Goal: Transaction & Acquisition: Purchase product/service

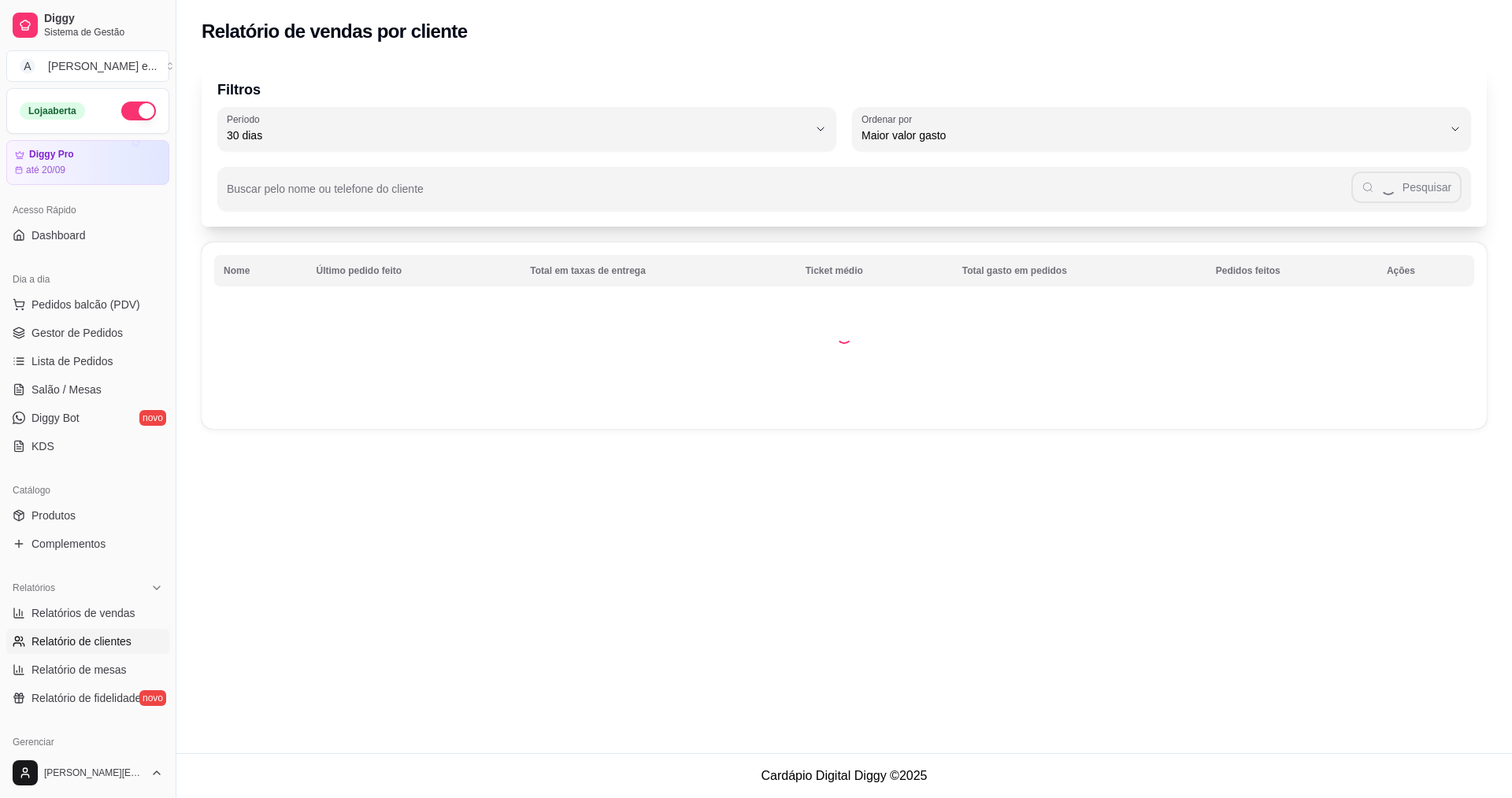
select select "30"
select select "HIGHEST_TOTAL_SPENT_WITH_ORDERS"
click at [71, 300] on span "Pedidos balcão (PDV)" at bounding box center [85, 305] width 108 height 15
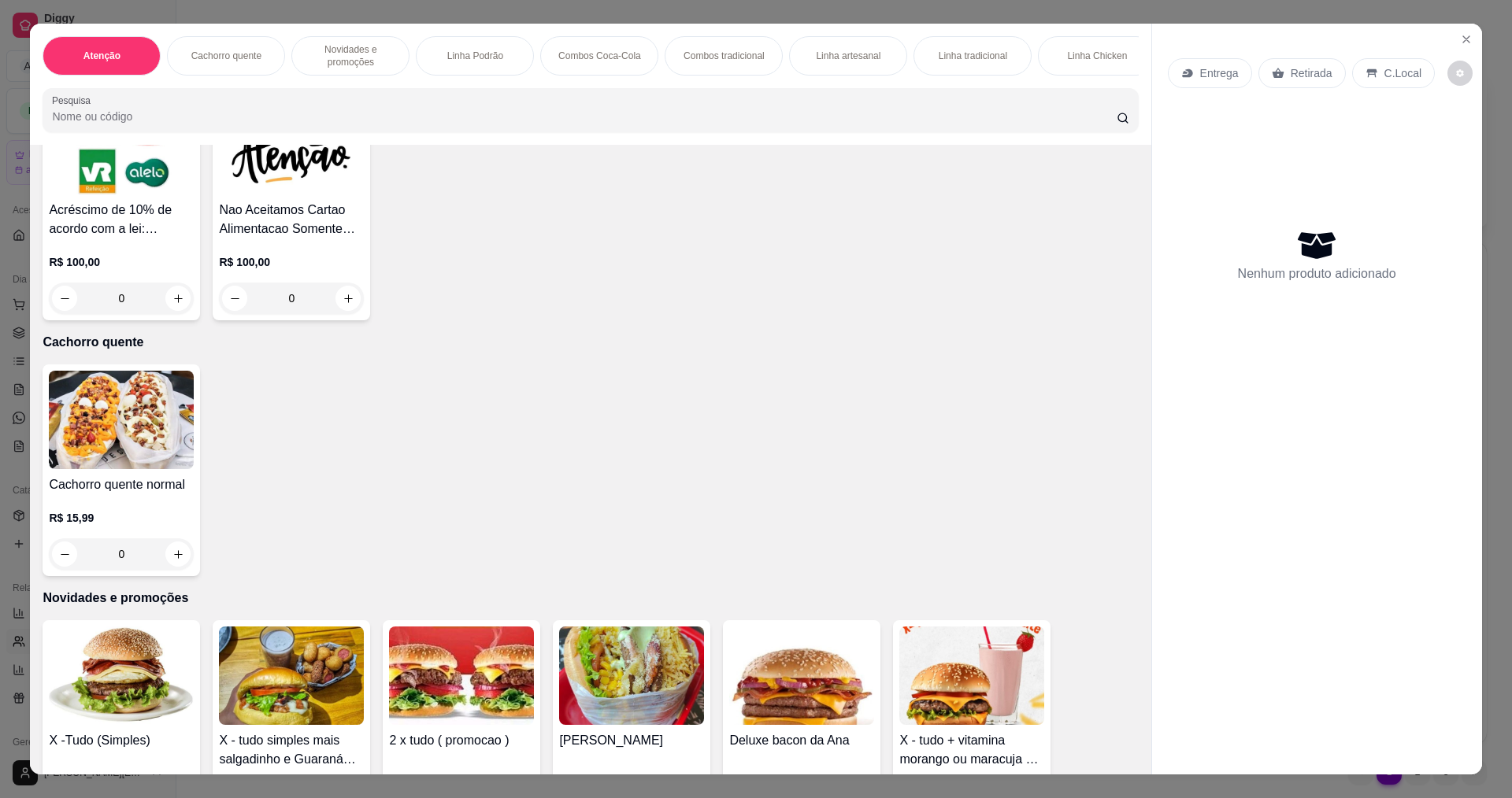
scroll to position [472, 0]
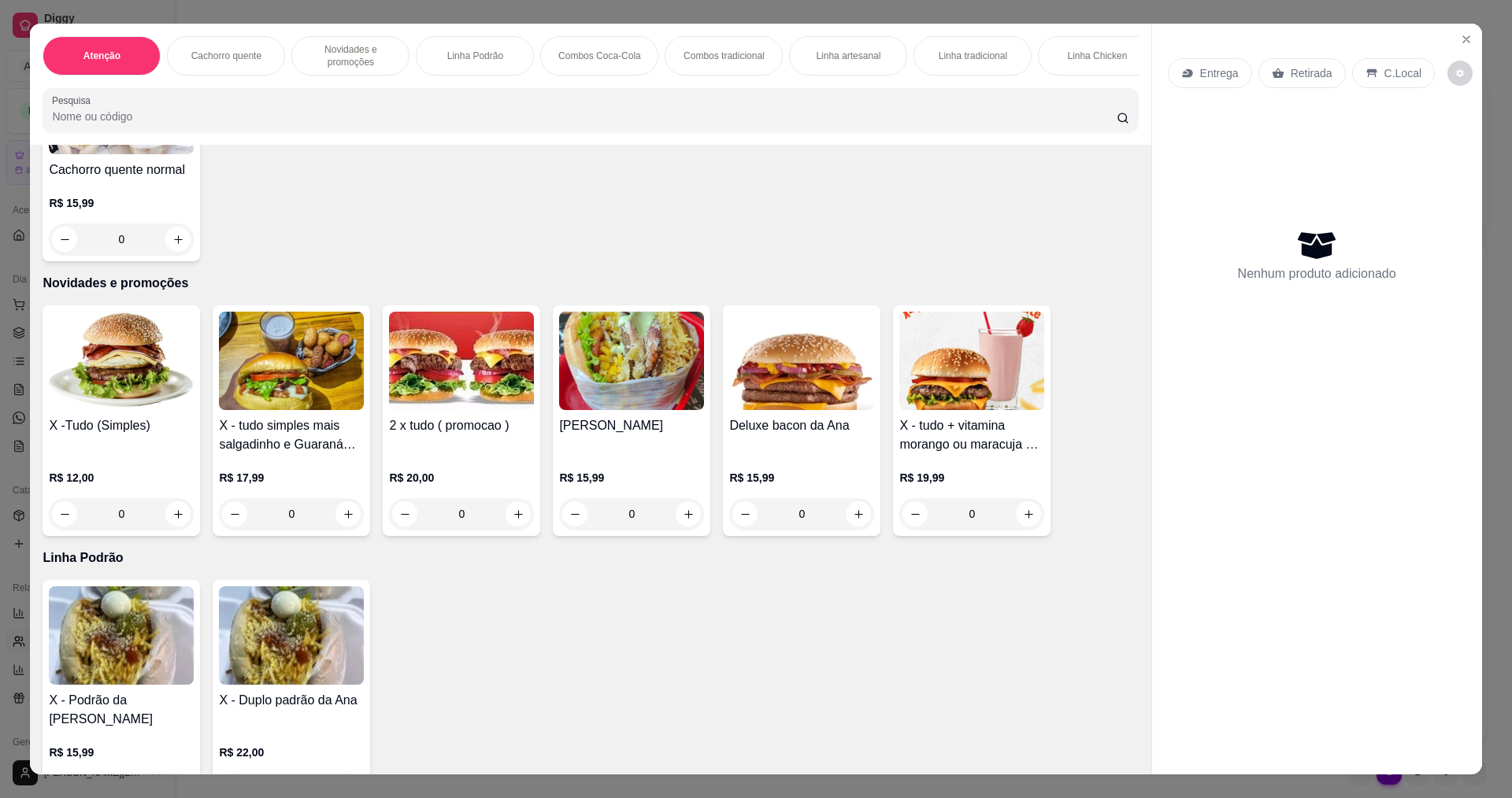
click at [173, 526] on div "0" at bounding box center [121, 514] width 145 height 32
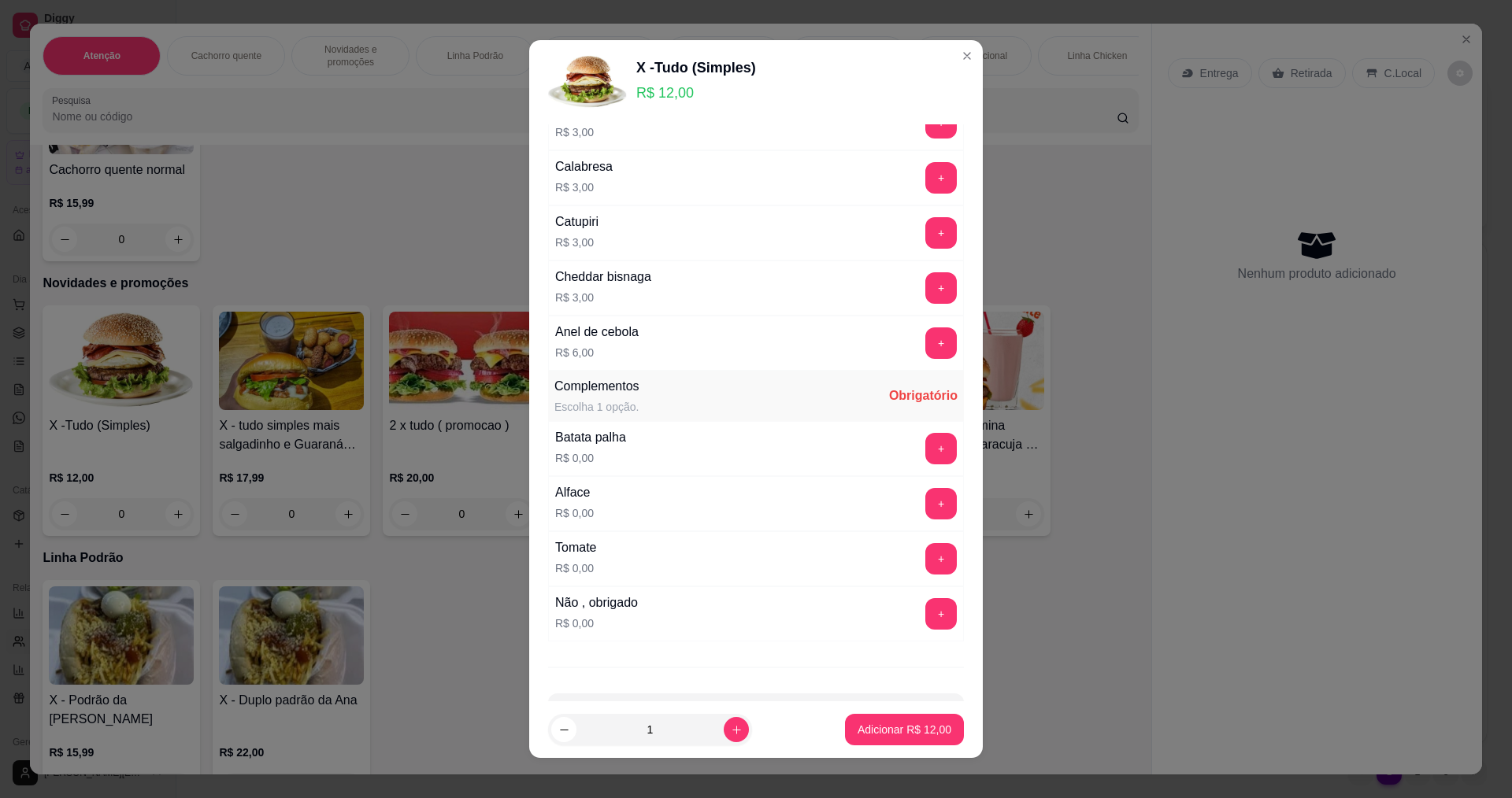
scroll to position [796, 0]
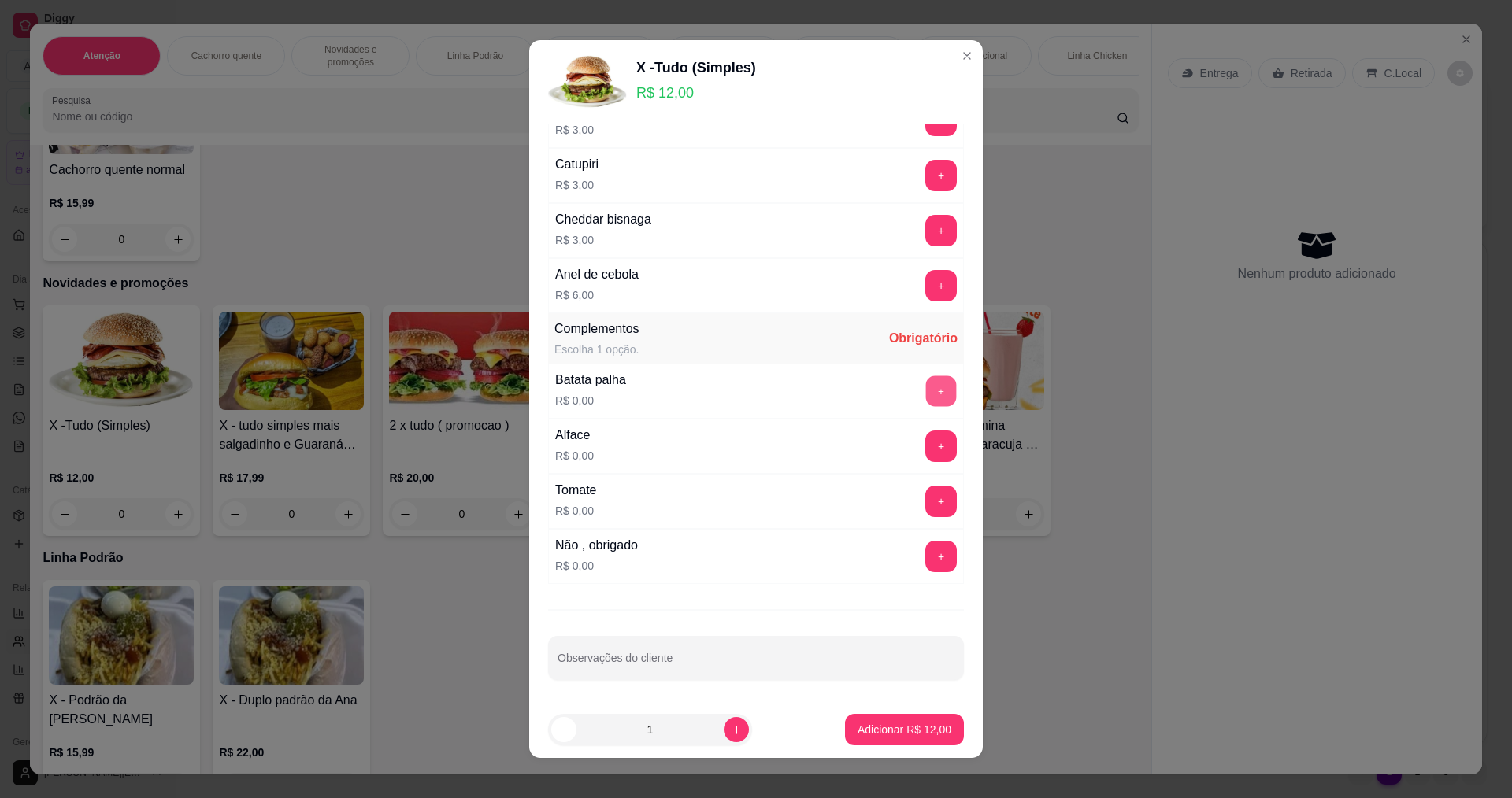
click at [926, 393] on button "+" at bounding box center [942, 391] width 31 height 31
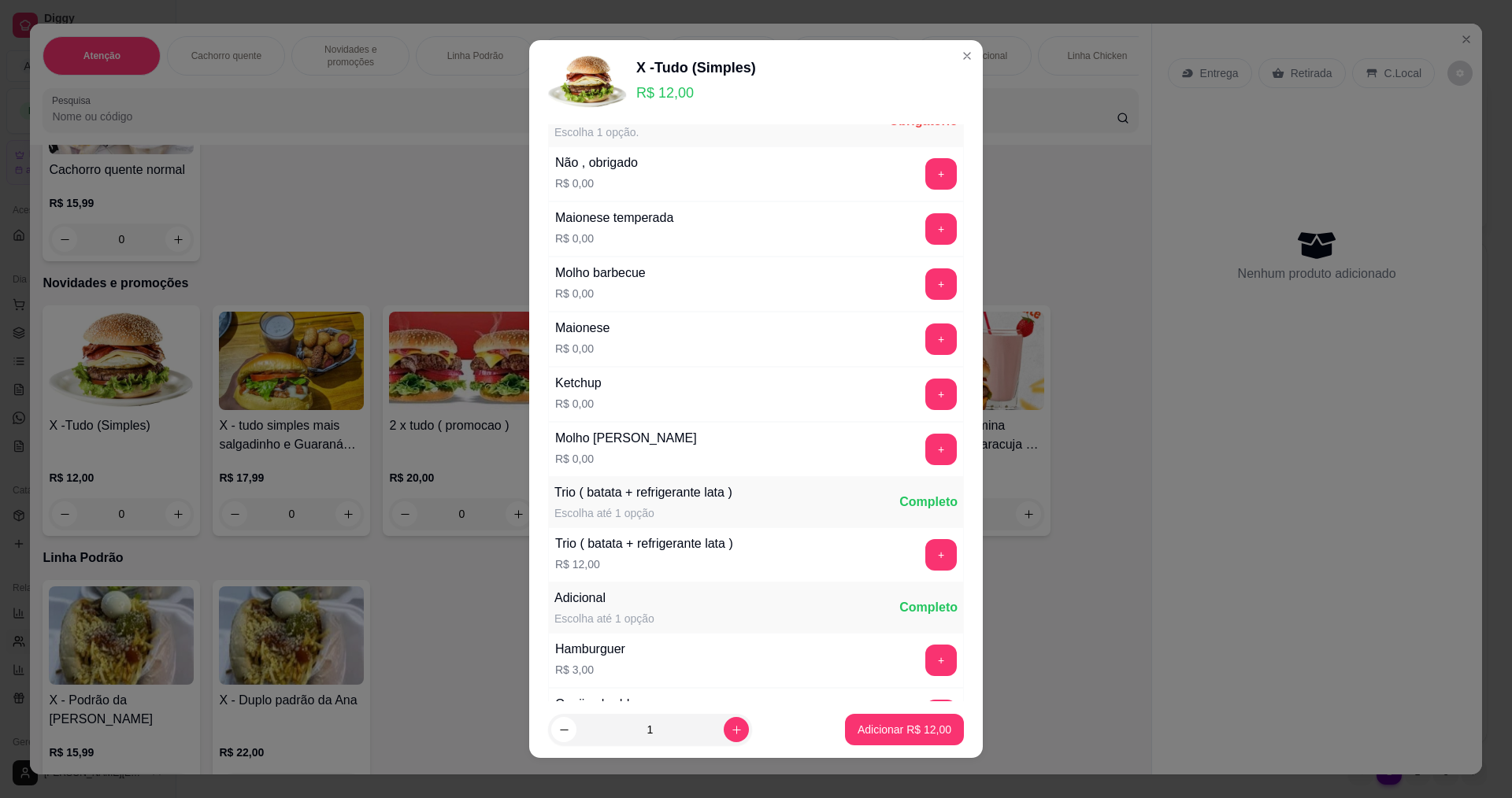
scroll to position [0, 0]
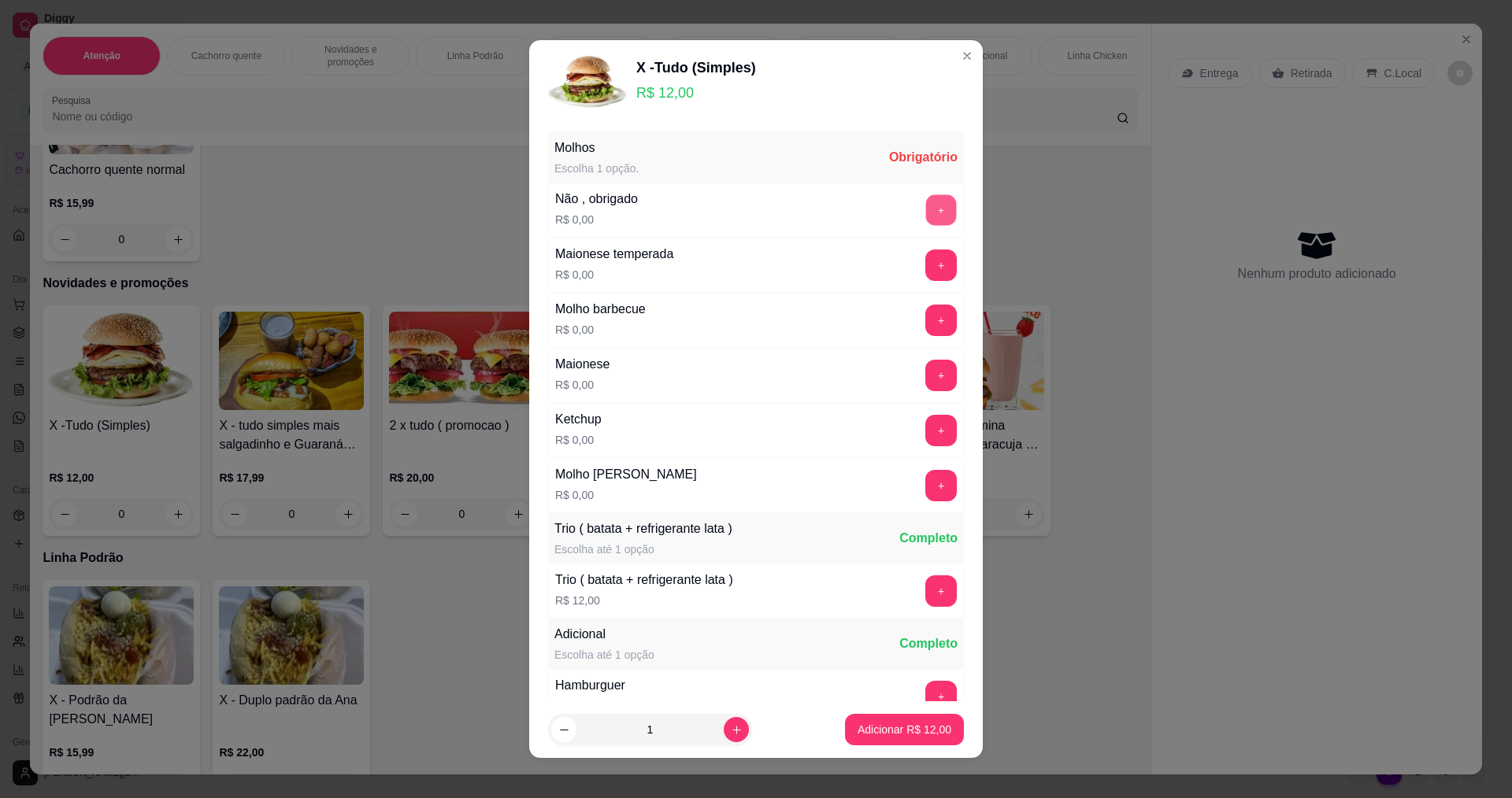
click at [926, 207] on button "+" at bounding box center [942, 210] width 31 height 31
click at [917, 731] on p "Adicionar R$ 12,00" at bounding box center [904, 731] width 91 height 15
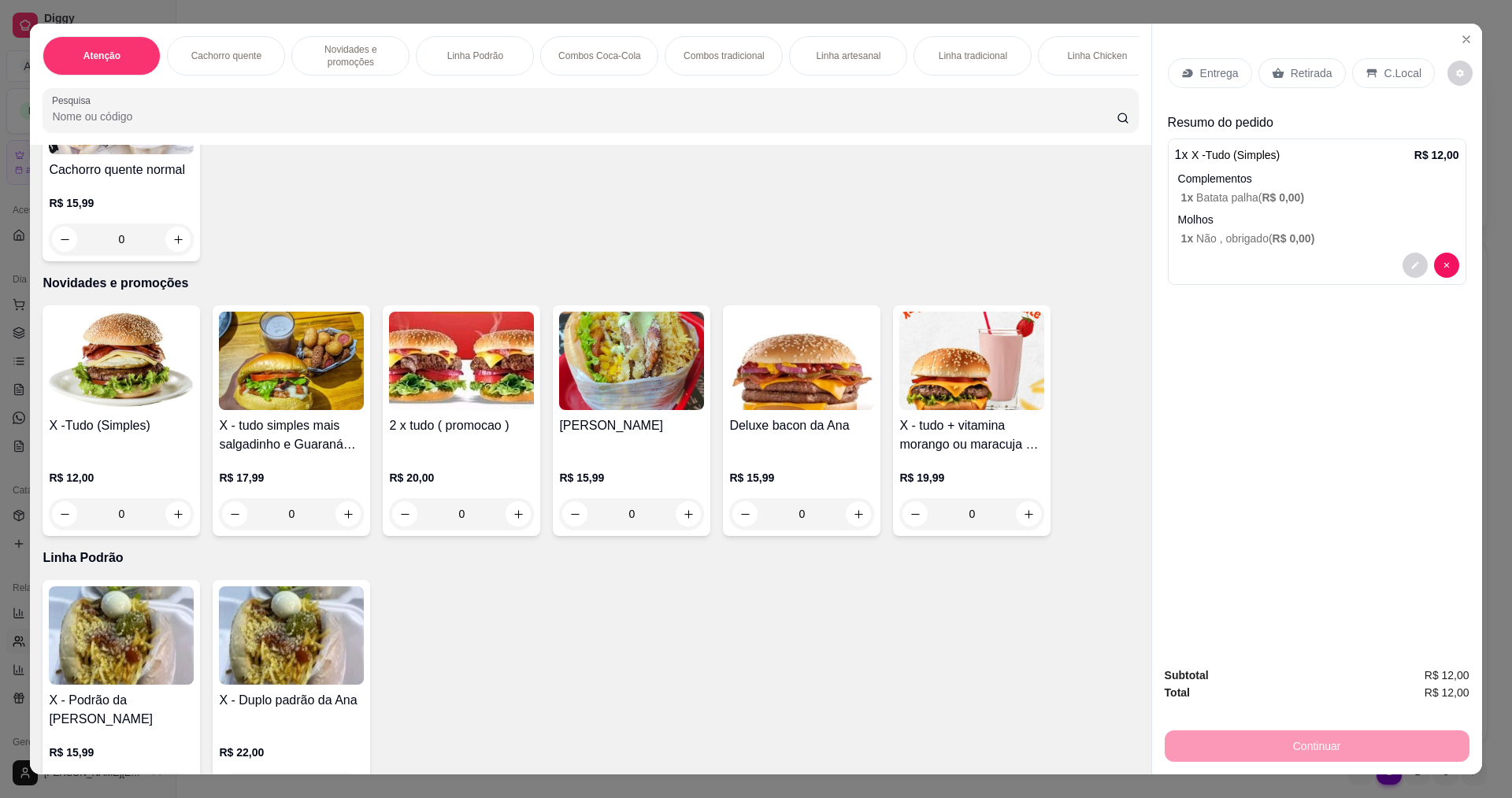
click at [1217, 74] on p "Entrega" at bounding box center [1218, 73] width 38 height 15
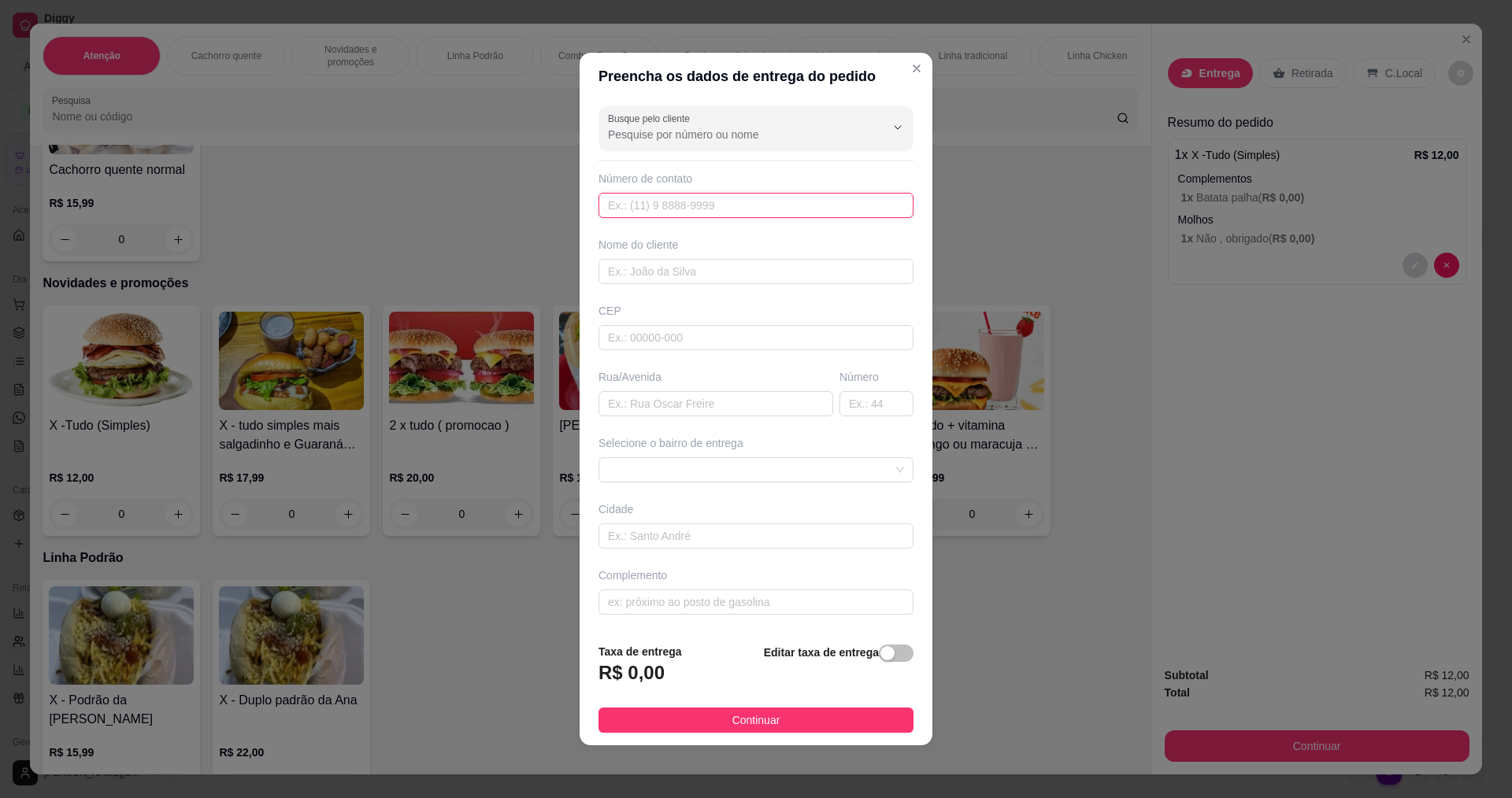
click at [645, 201] on input "text" at bounding box center [756, 206] width 315 height 26
type input "[PHONE_NUMBER]"
click at [663, 268] on input "text" at bounding box center [756, 271] width 315 height 26
type input "bruna"
click at [659, 402] on input "text" at bounding box center [715, 404] width 235 height 26
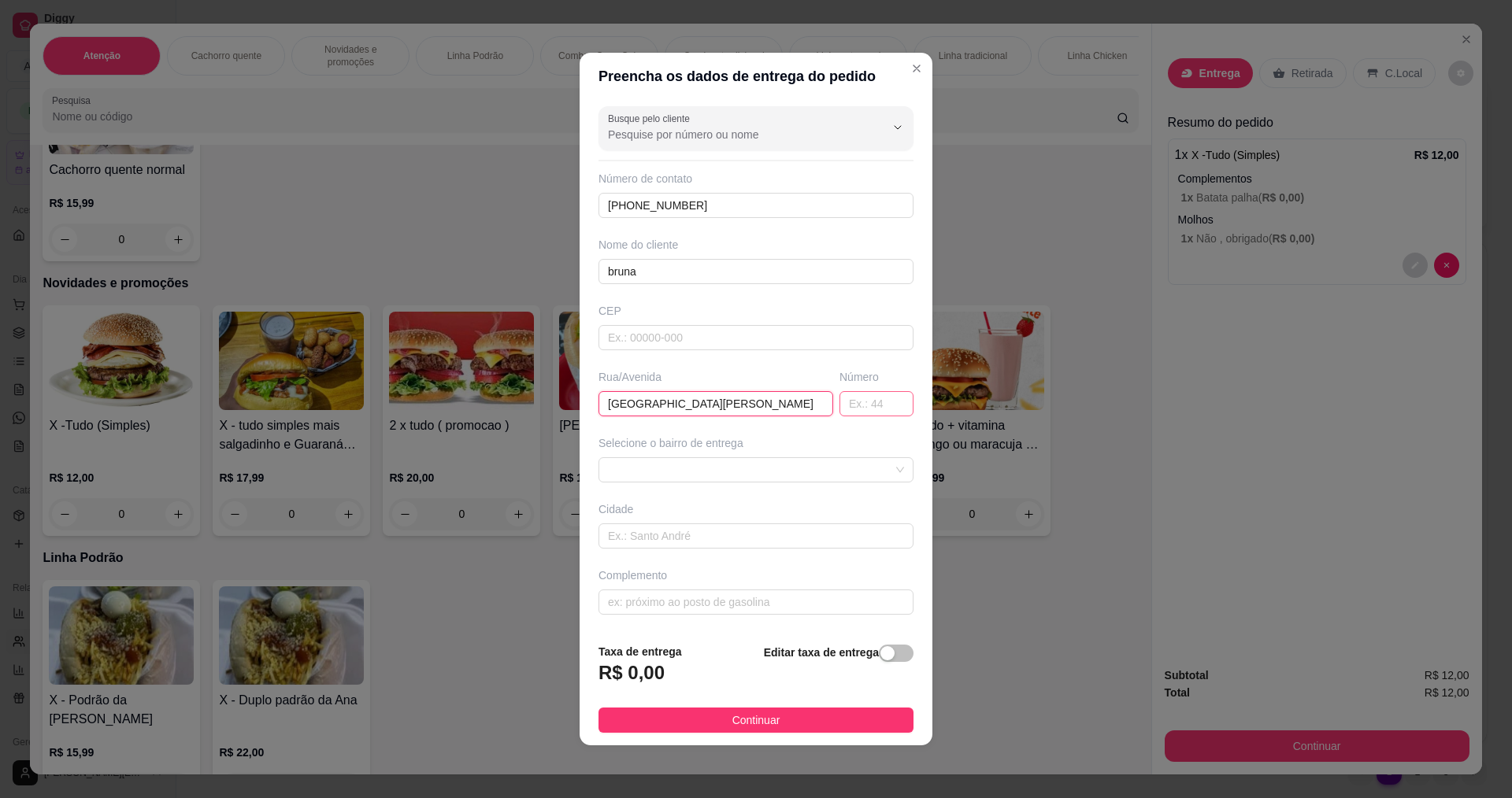
type input "[GEOGRAPHIC_DATA][PERSON_NAME]"
click at [845, 403] on input "text" at bounding box center [876, 404] width 74 height 26
type input "00"
click at [658, 600] on input "text" at bounding box center [756, 603] width 315 height 26
type input "lote 11 q 5"
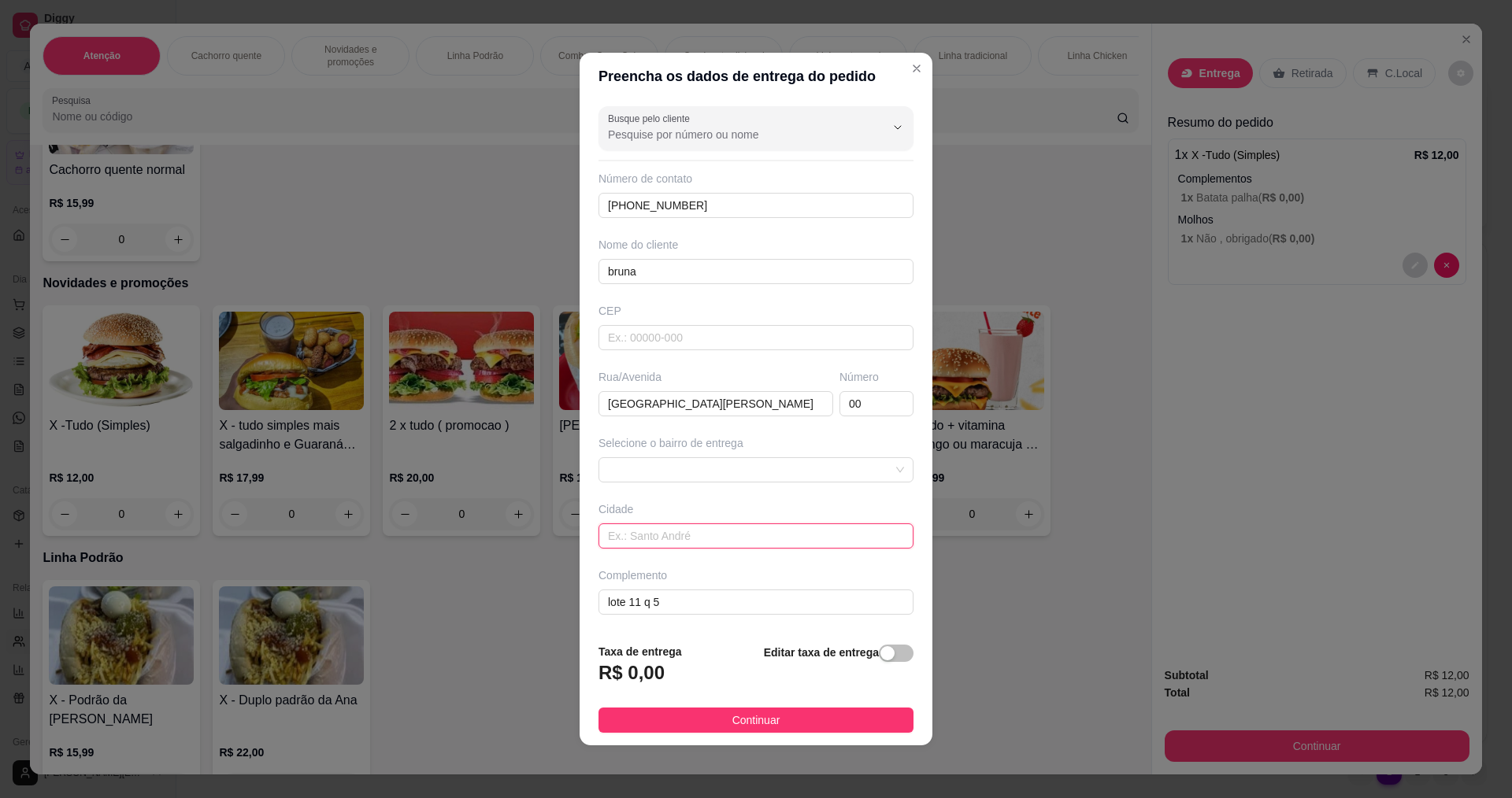
click at [825, 537] on input "text" at bounding box center [756, 536] width 315 height 26
click at [833, 474] on span at bounding box center [756, 470] width 296 height 24
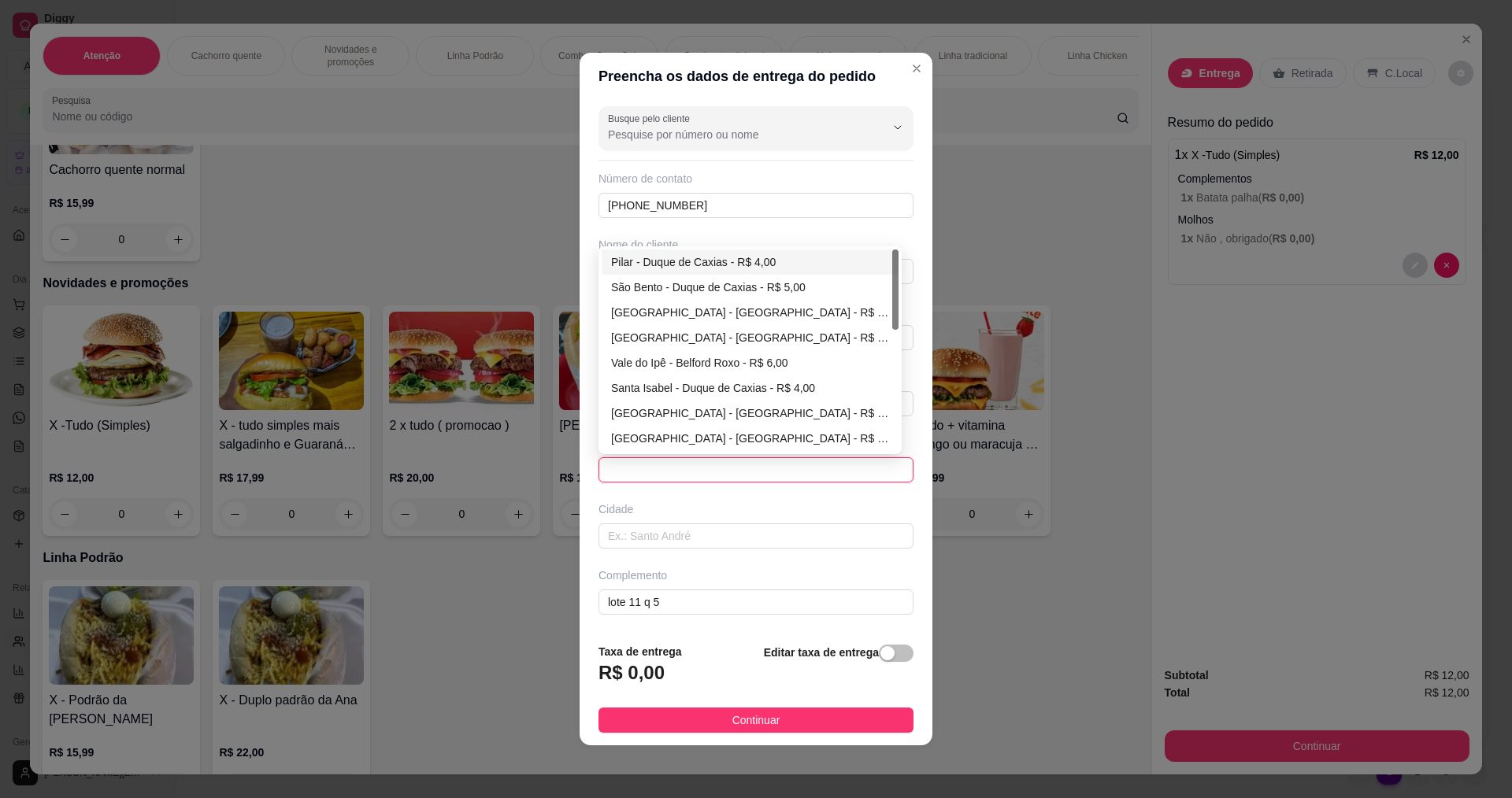
click at [744, 265] on div "Pilar - Duque de Caxias - R$ 4,00" at bounding box center [750, 262] width 278 height 17
type input "Duque de Caxias"
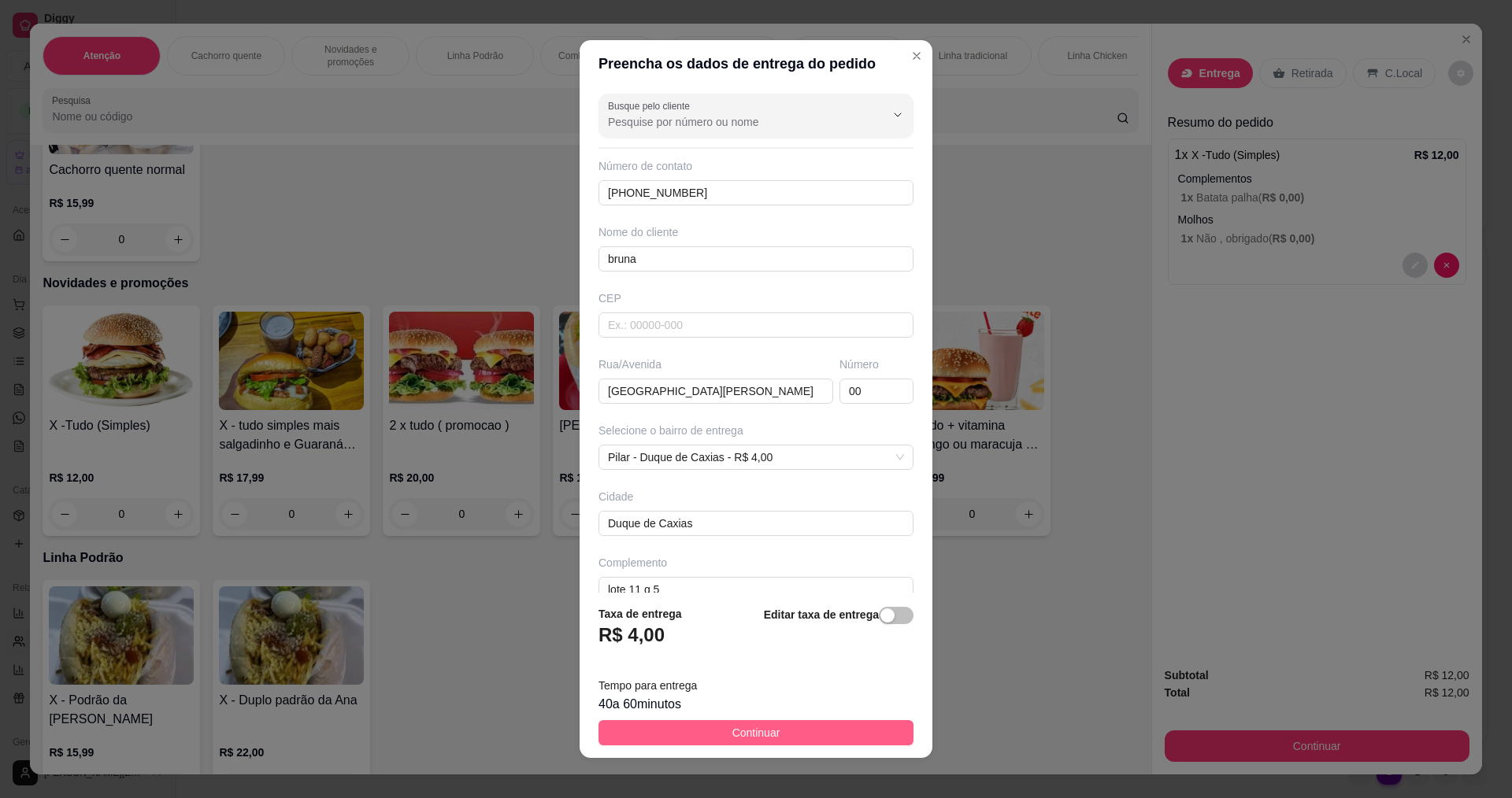
click at [785, 734] on button "Continuar" at bounding box center [756, 733] width 315 height 26
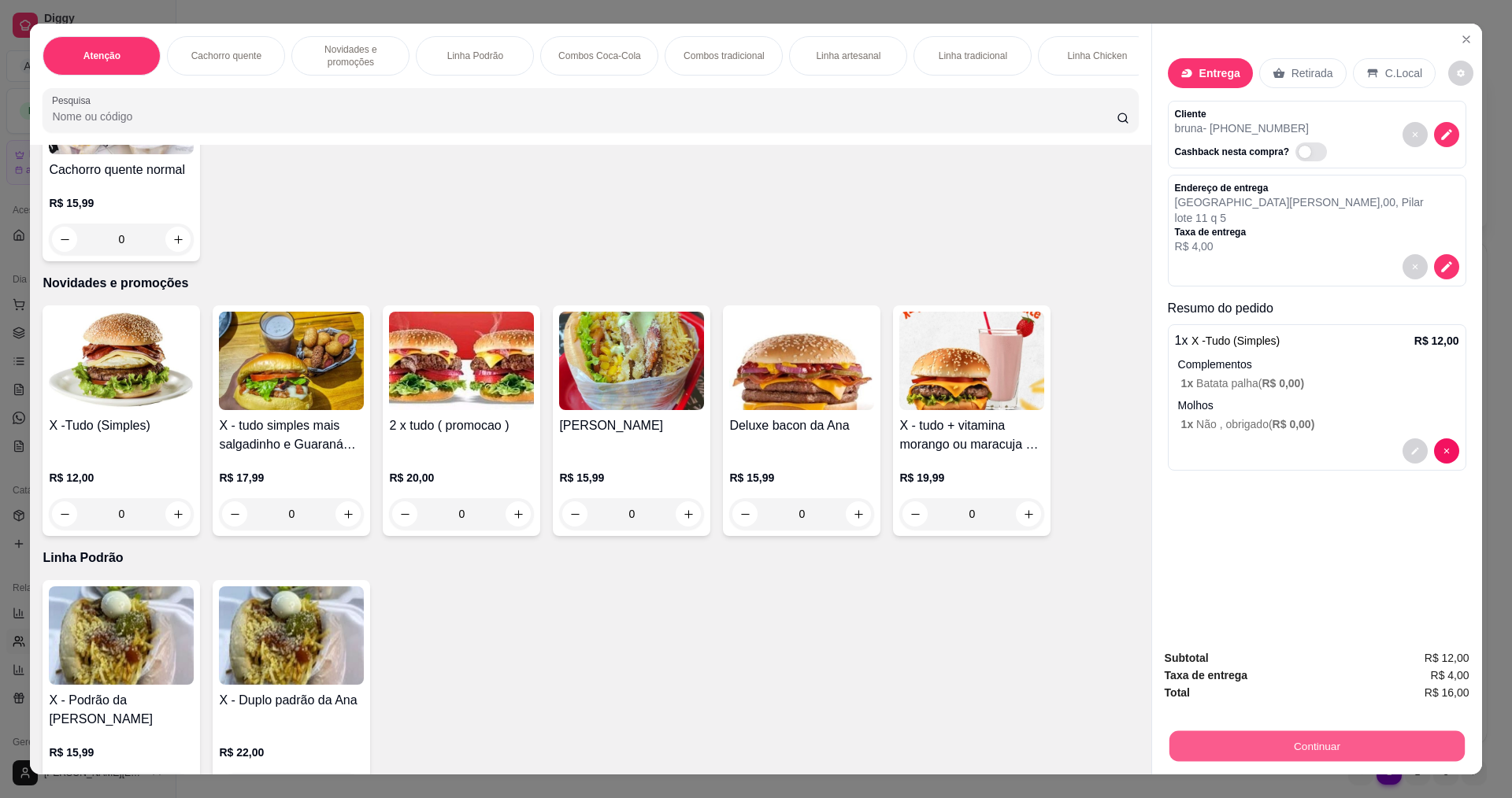
click at [1317, 747] on button "Continuar" at bounding box center [1316, 746] width 295 height 31
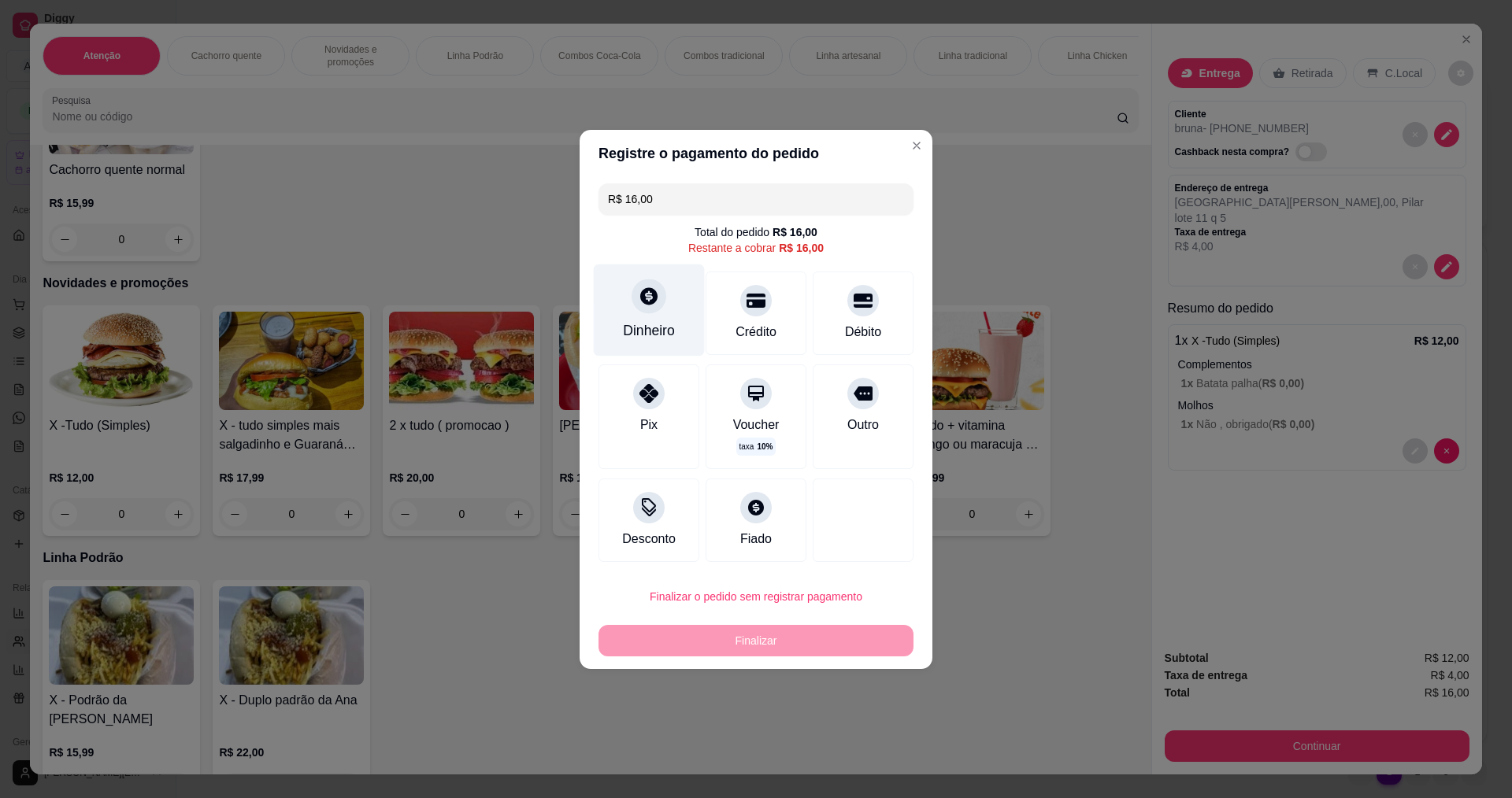
click at [657, 324] on div "Dinheiro" at bounding box center [648, 330] width 52 height 20
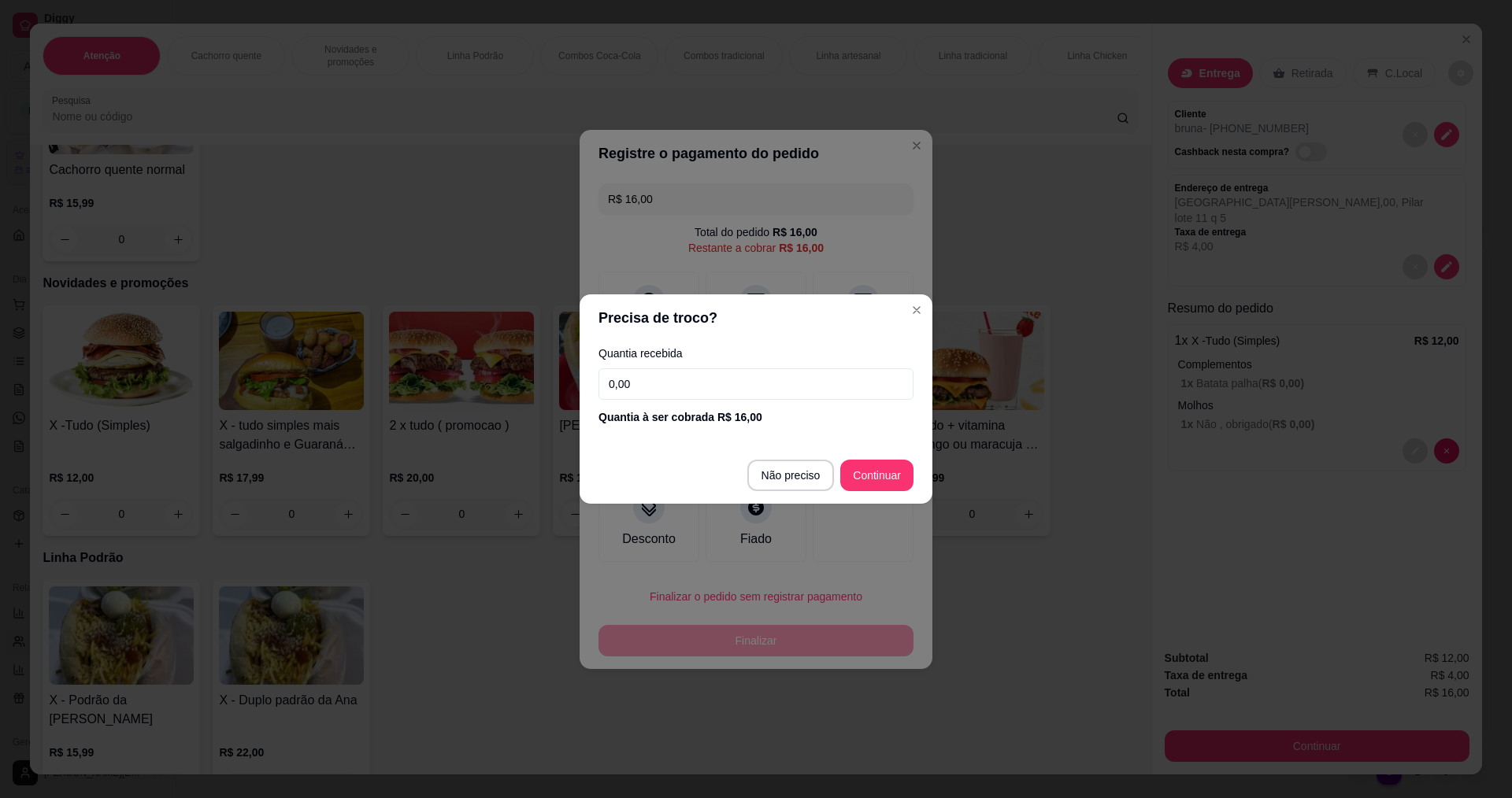
click at [711, 379] on input "0,00" at bounding box center [756, 384] width 315 height 32
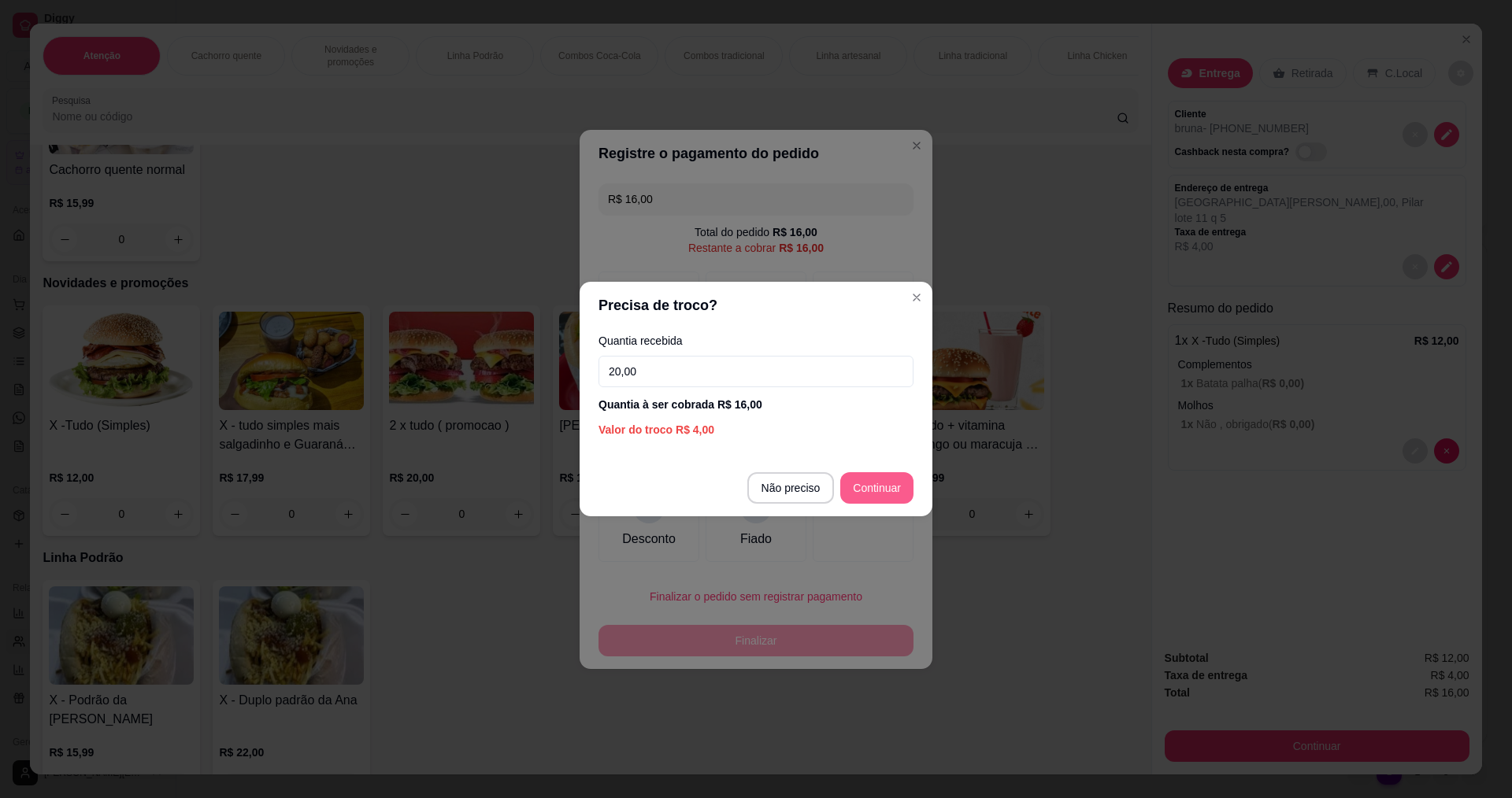
type input "20,00"
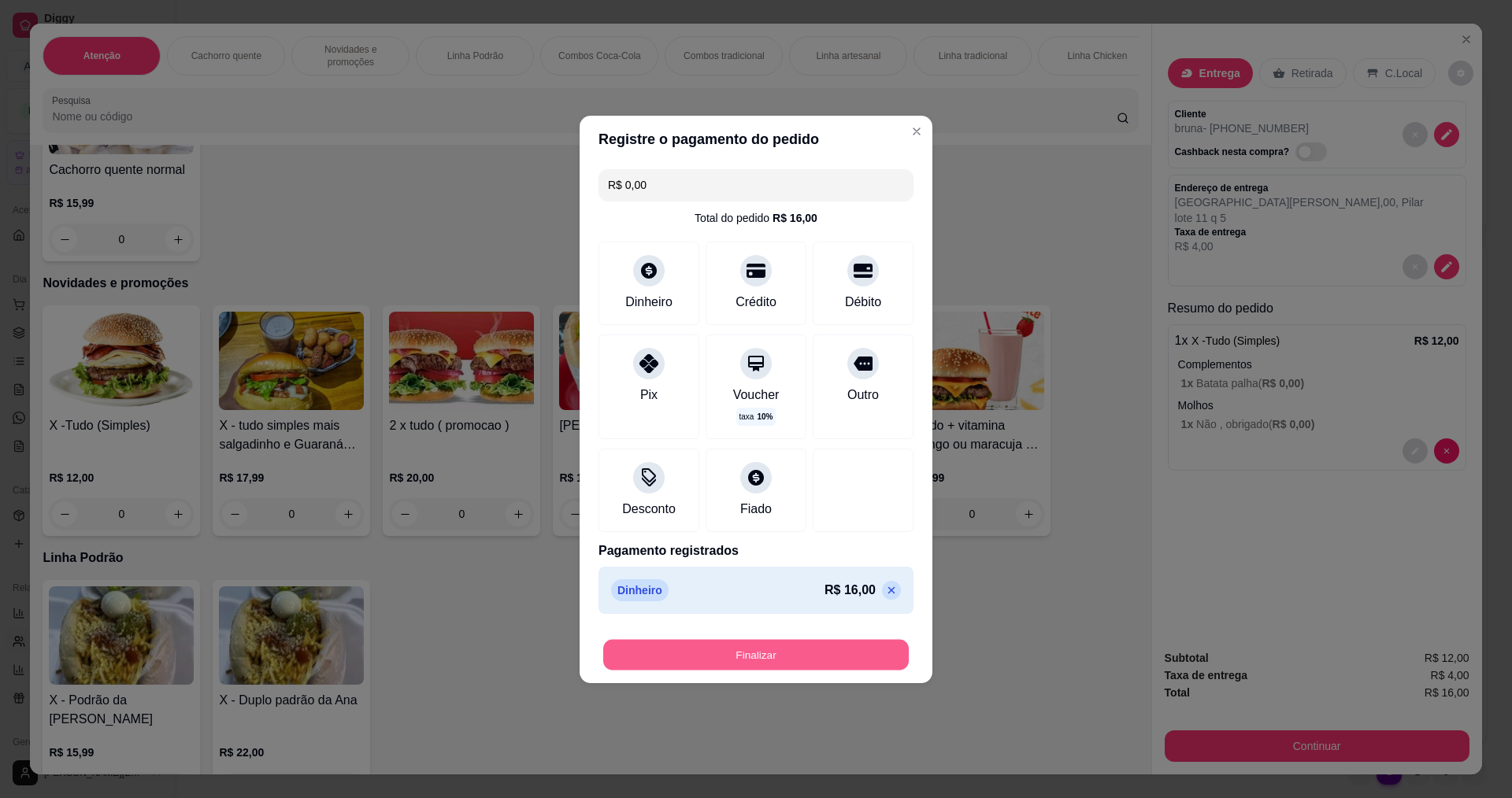
click at [788, 658] on button "Finalizar" at bounding box center [756, 655] width 306 height 31
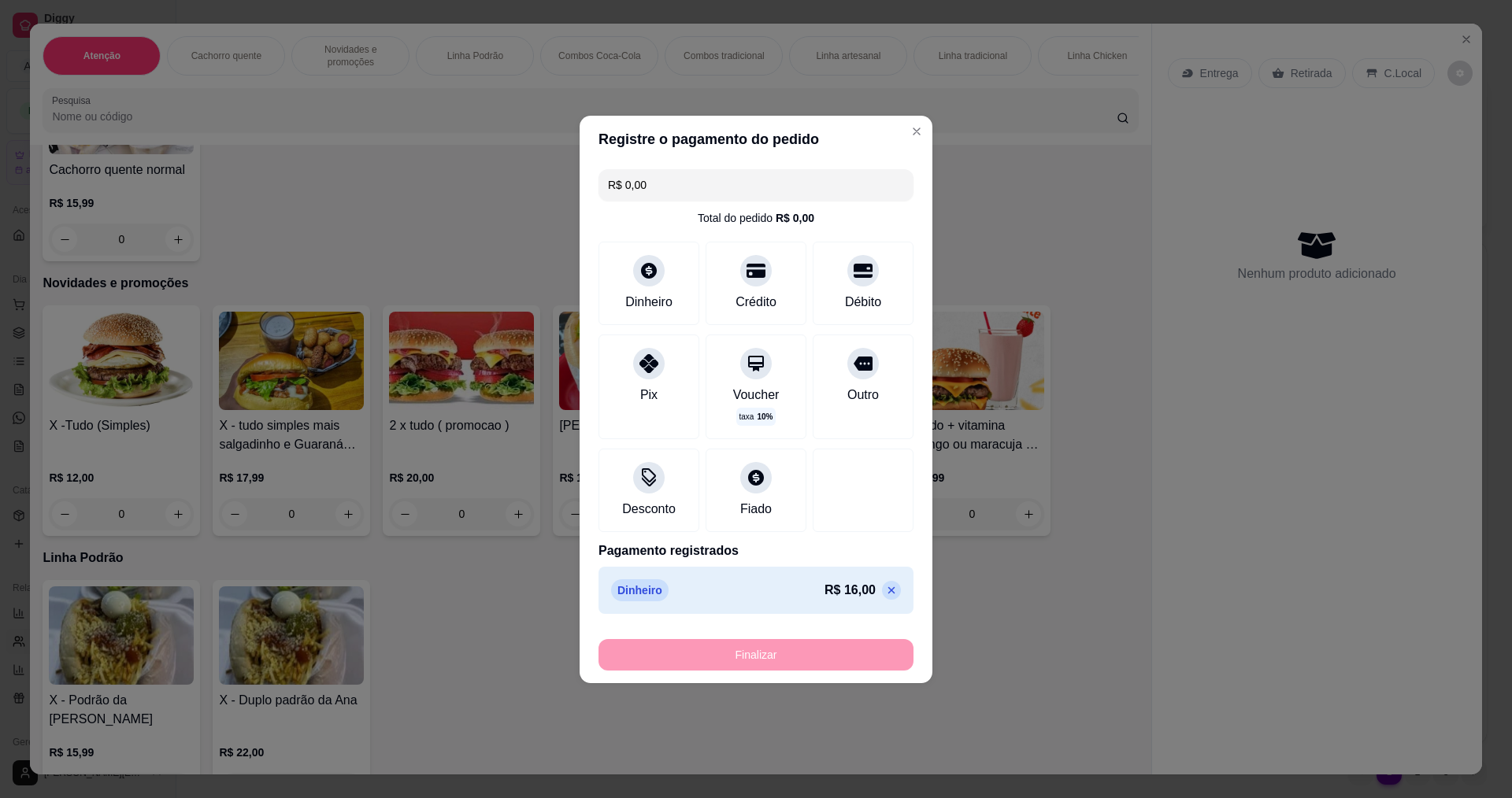
type input "-R$ 16,00"
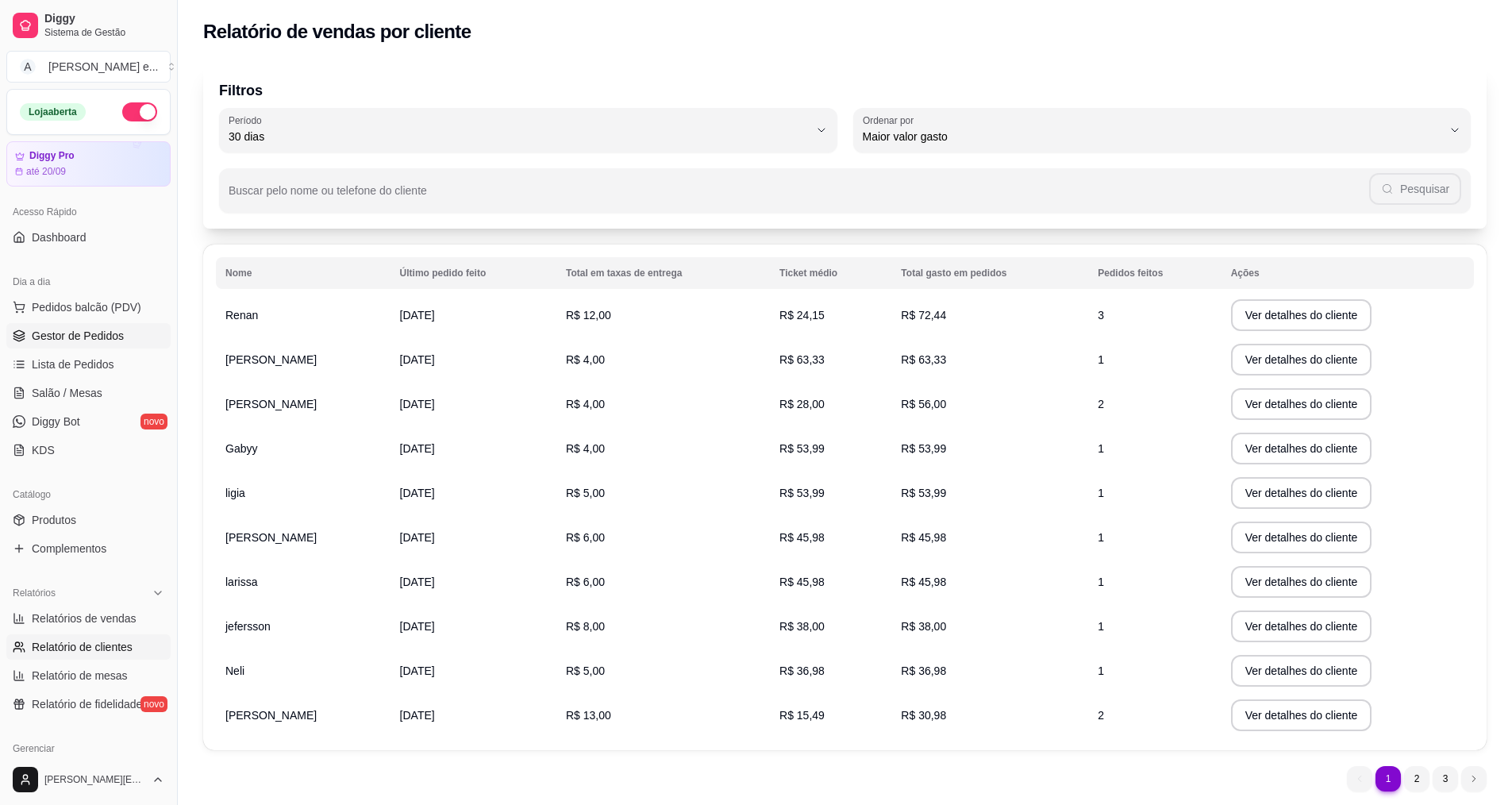
click at [117, 332] on span "Gestor de Pedidos" at bounding box center [77, 336] width 92 height 15
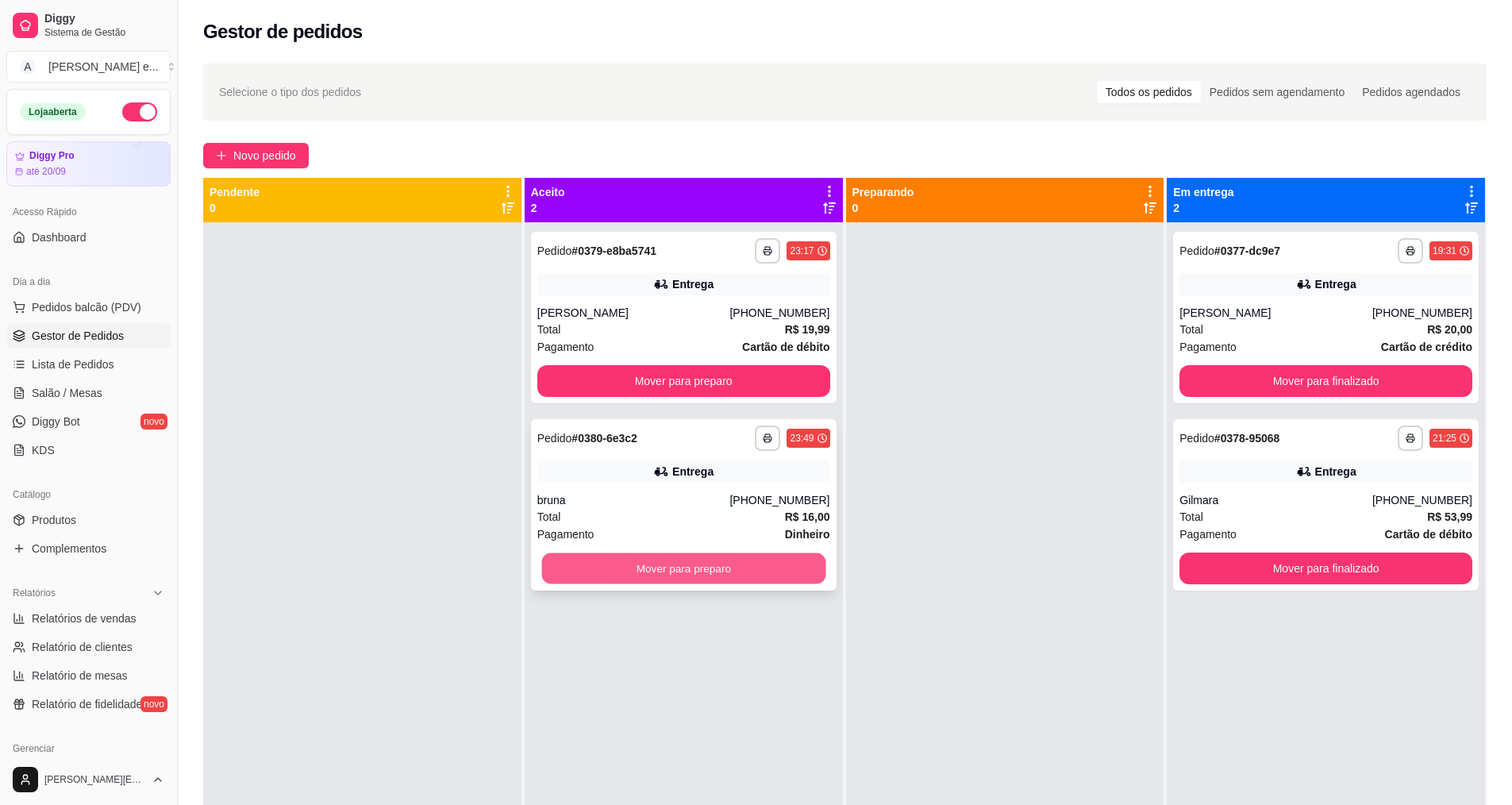
click at [683, 571] on button "Mover para preparo" at bounding box center [683, 569] width 284 height 31
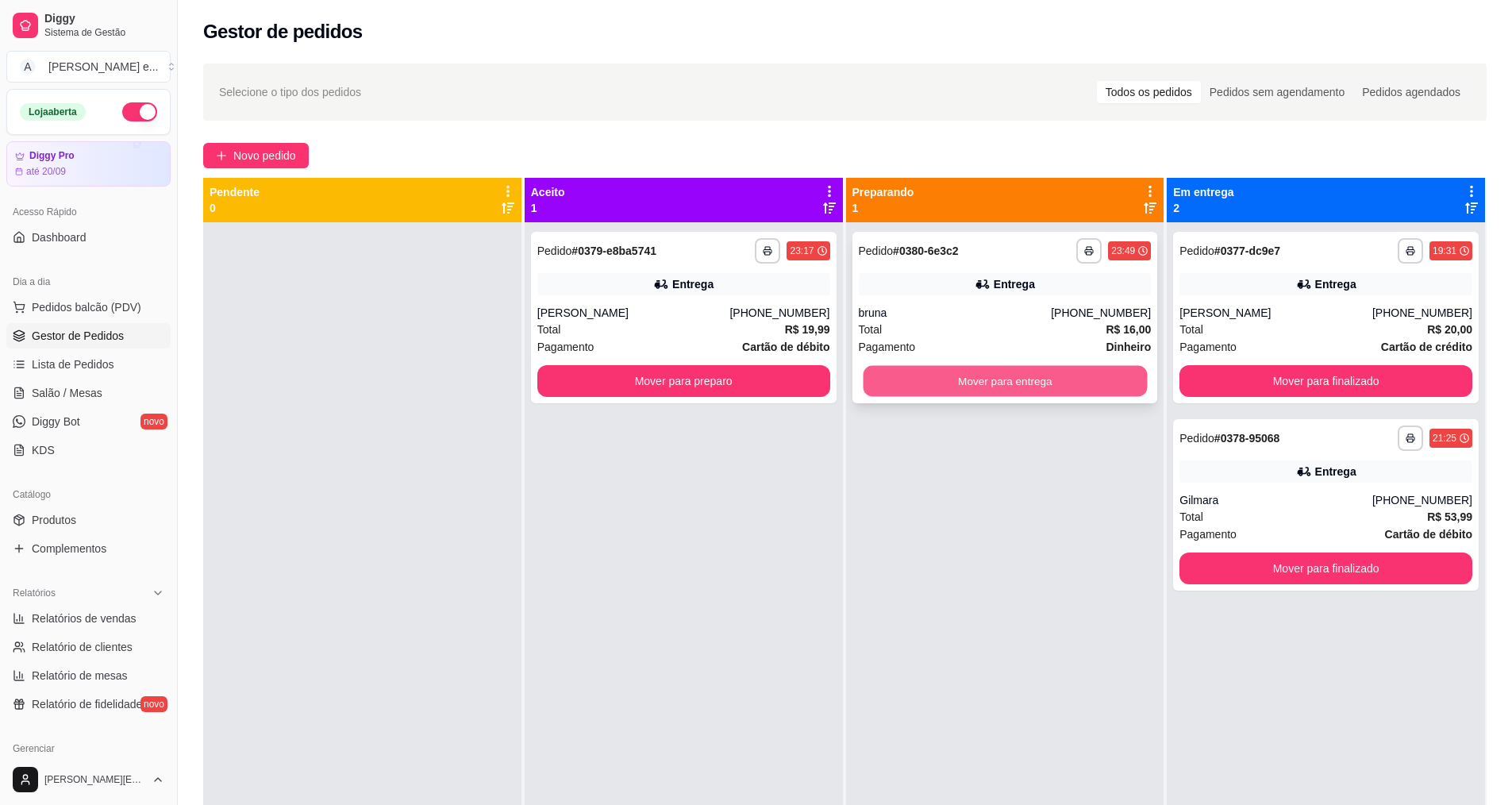
click at [1005, 378] on button "Mover para entrega" at bounding box center [1004, 381] width 284 height 31
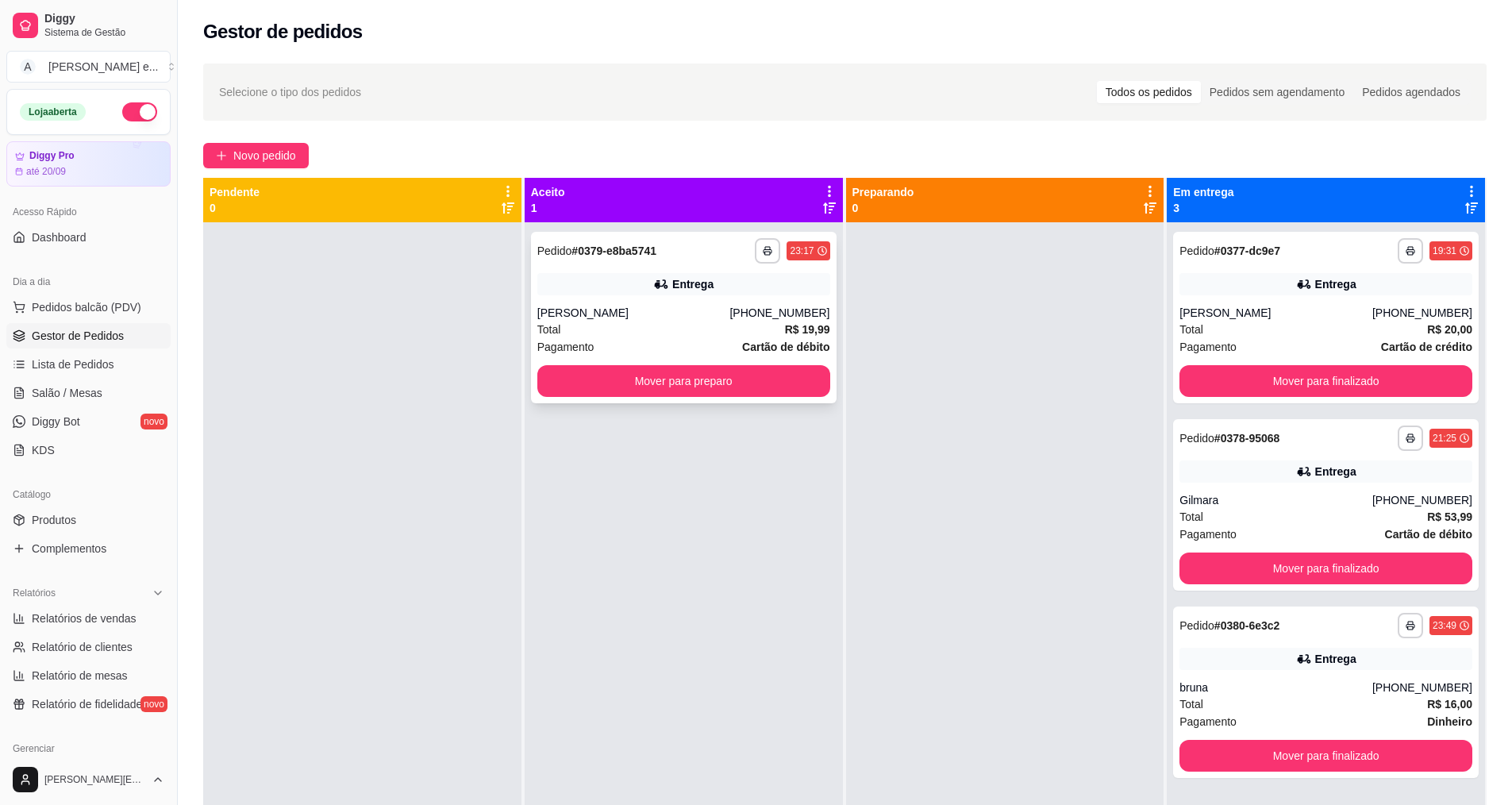
click at [693, 328] on div "Total R$ 19,99" at bounding box center [683, 330] width 293 height 17
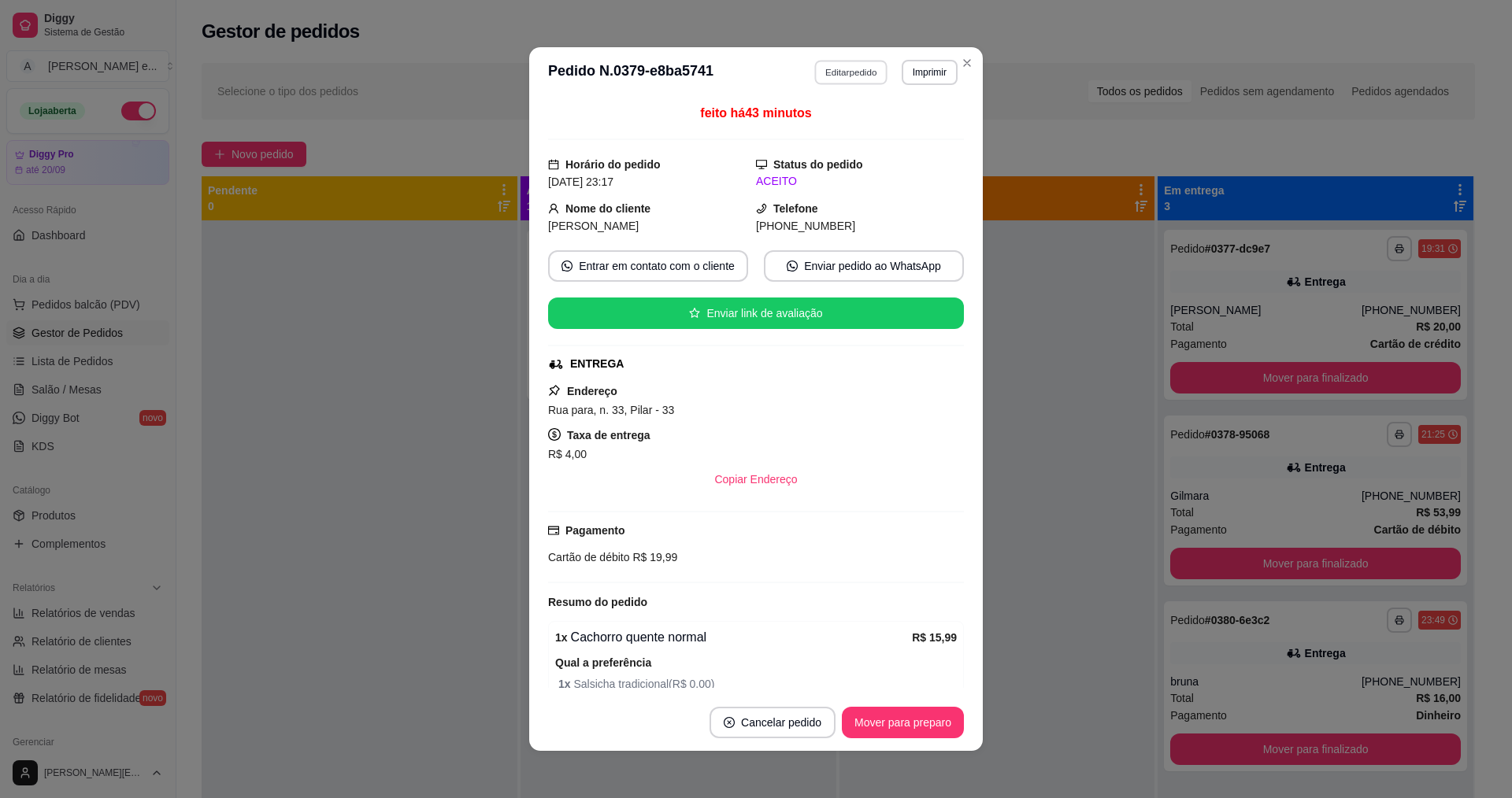
click at [835, 78] on button "Editar pedido" at bounding box center [852, 72] width 73 height 25
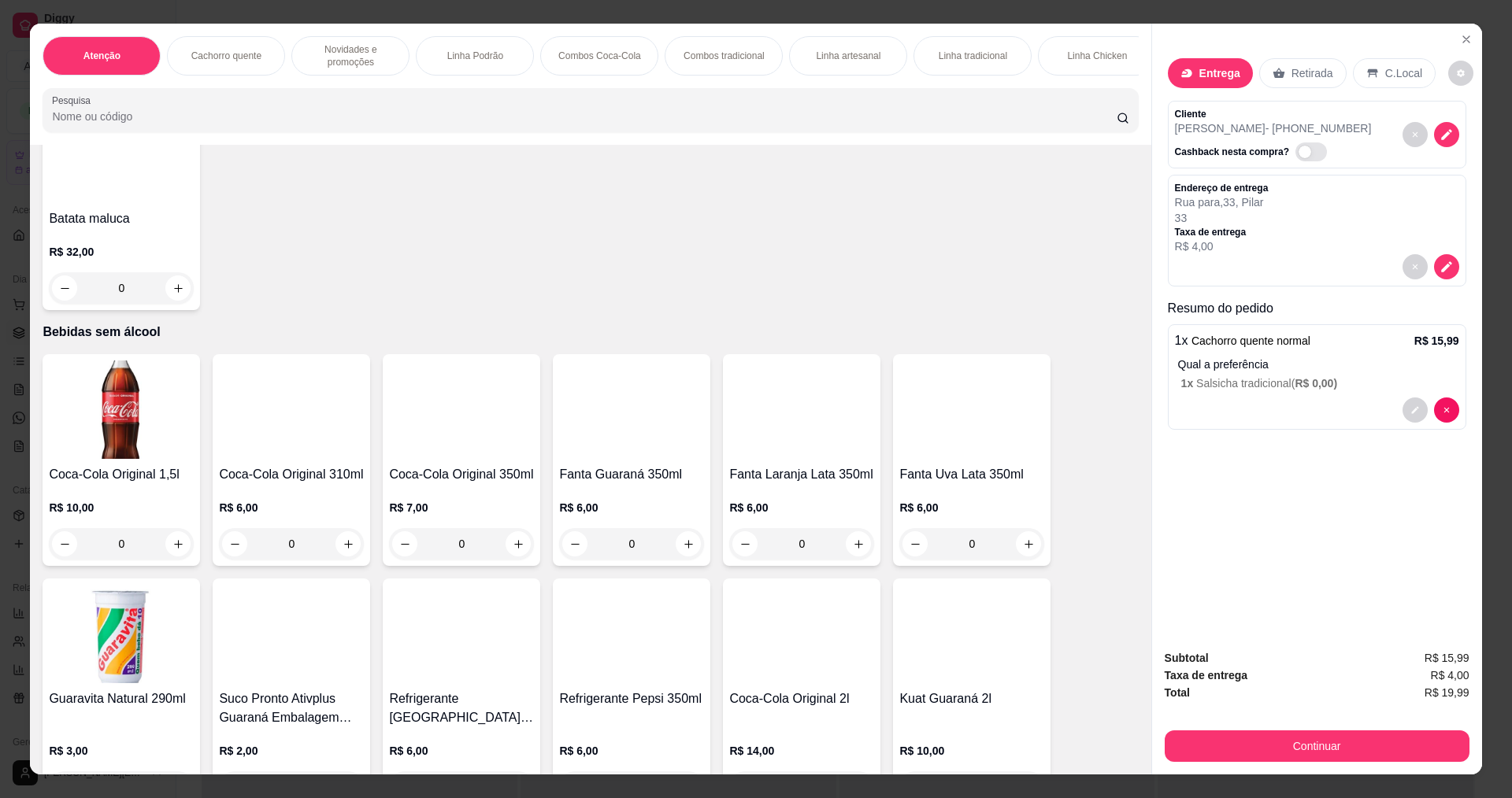
scroll to position [3296, 0]
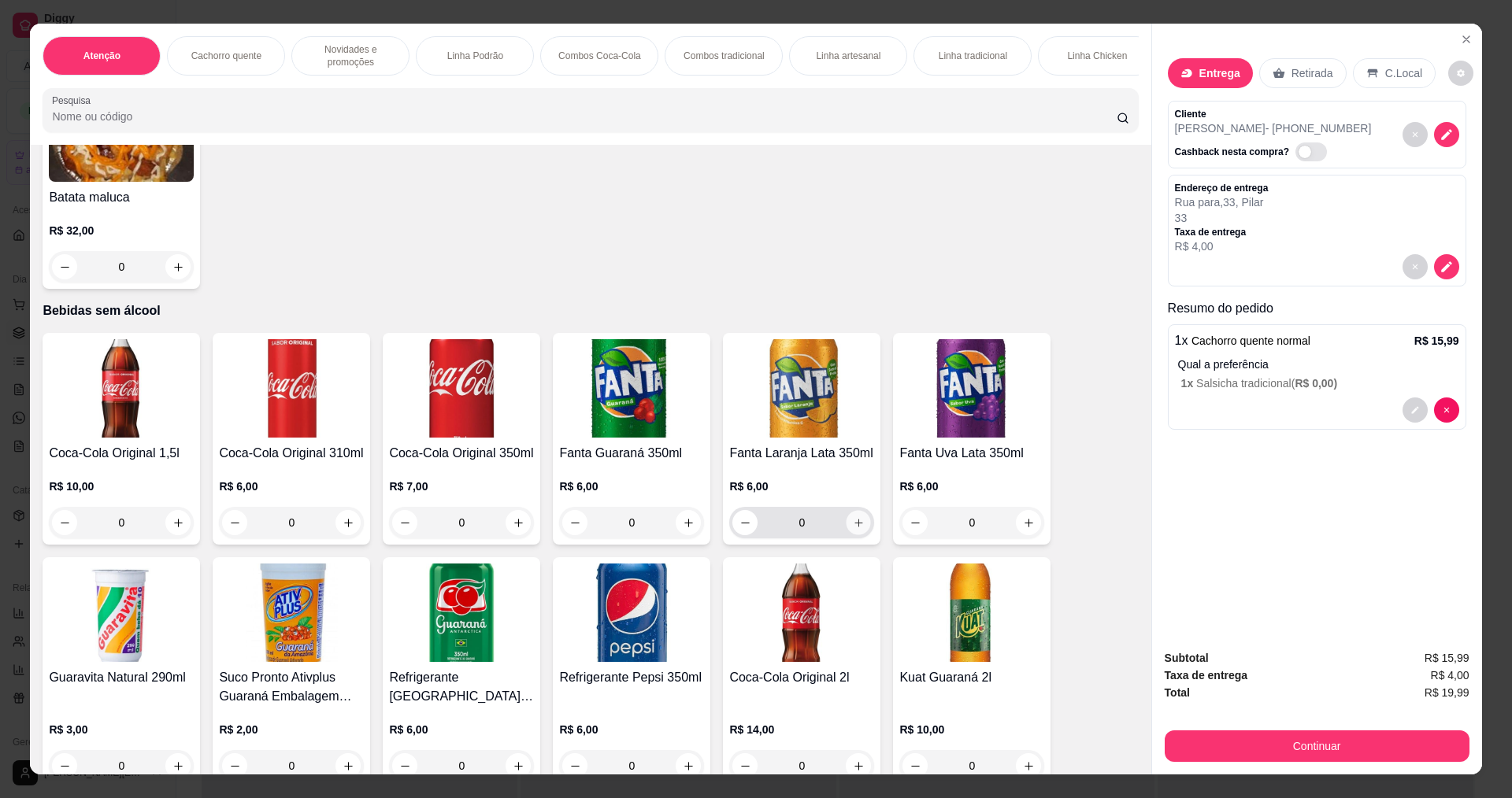
click at [853, 517] on icon "increase-product-quantity" at bounding box center [859, 523] width 12 height 12
type input "1"
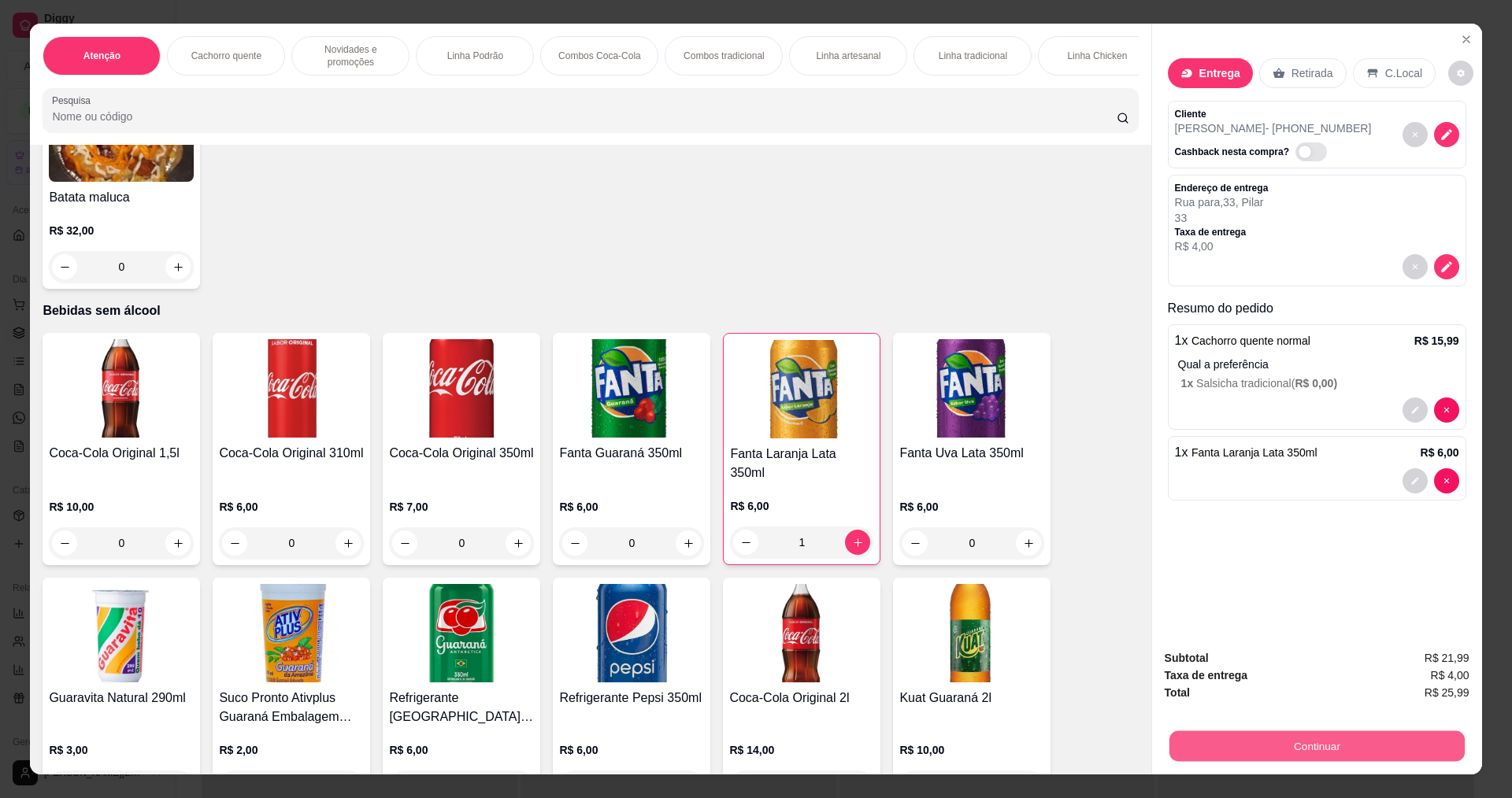
click at [1347, 743] on button "Continuar" at bounding box center [1316, 746] width 295 height 31
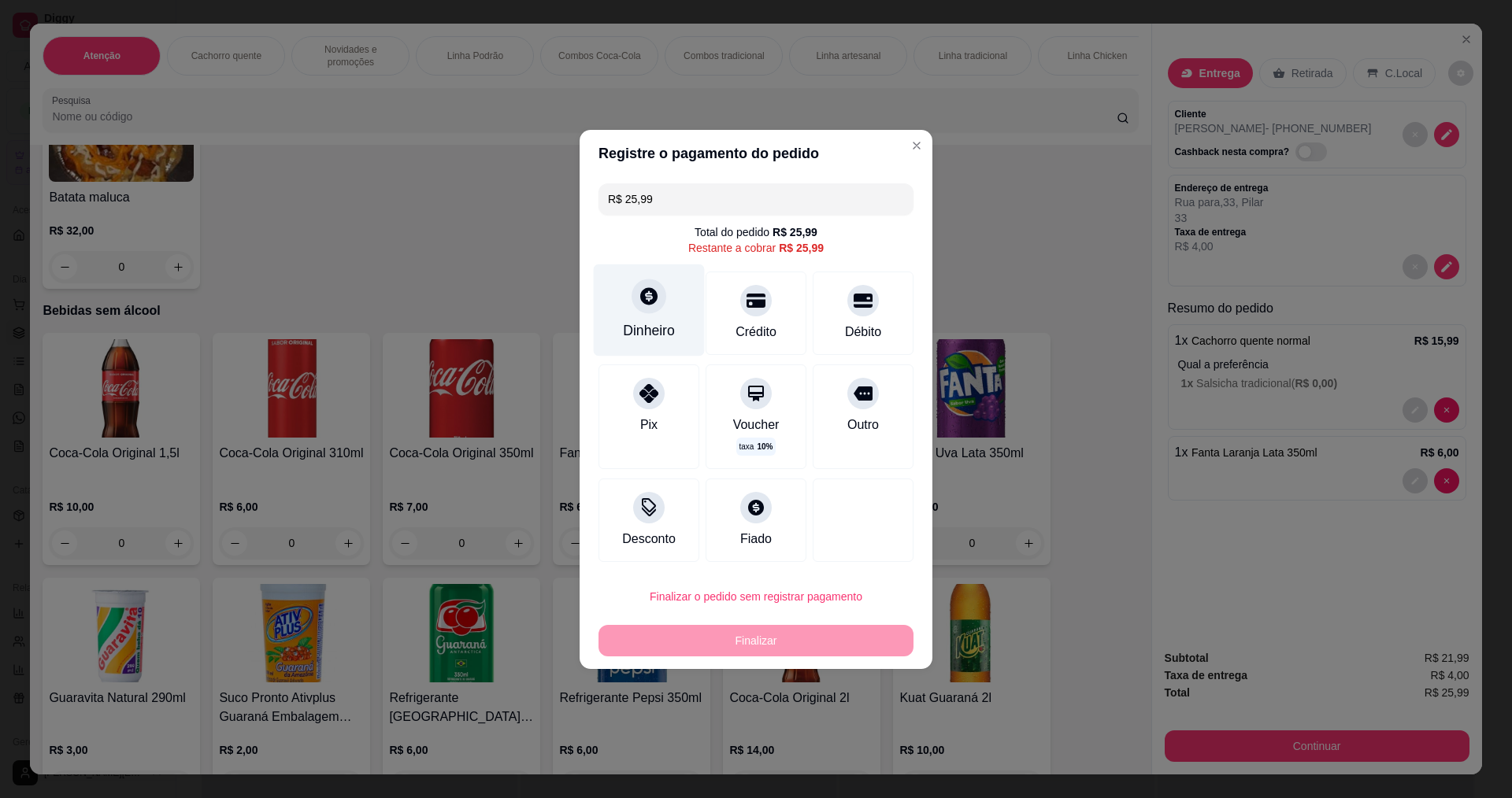
click at [657, 301] on div at bounding box center [649, 295] width 35 height 35
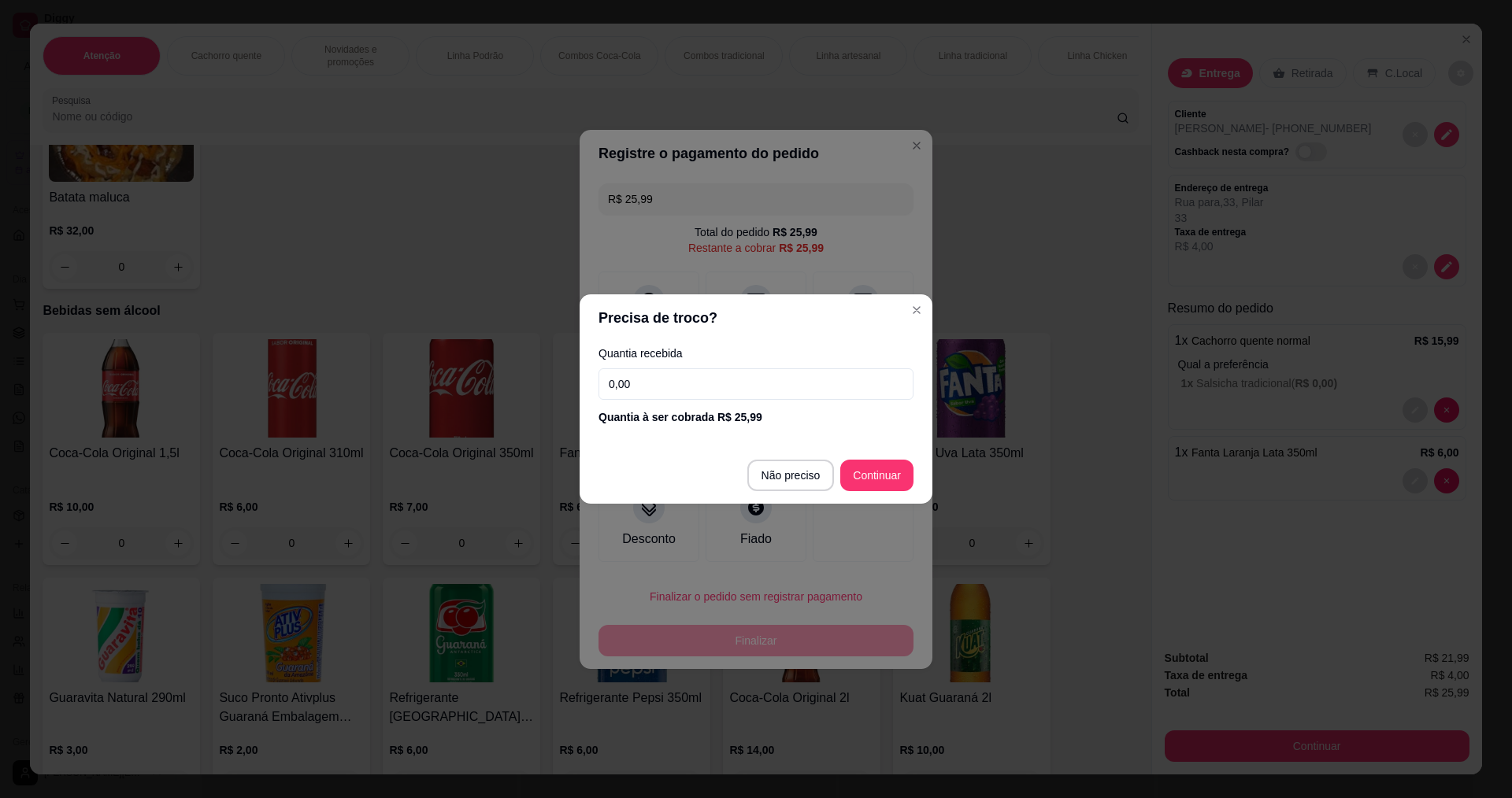
click at [686, 382] on input "0,00" at bounding box center [756, 384] width 315 height 32
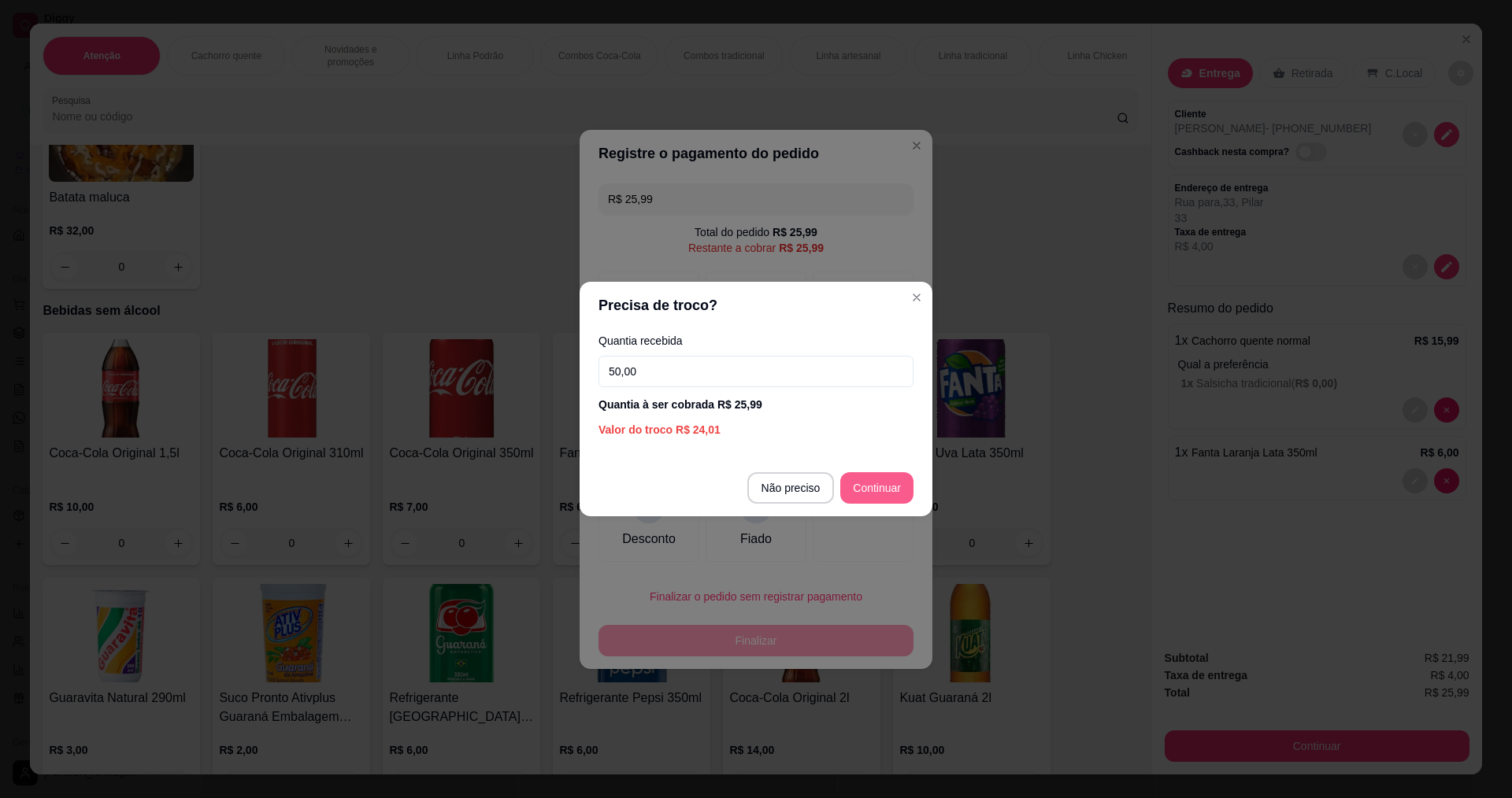
type input "50,00"
type input "R$ 0,00"
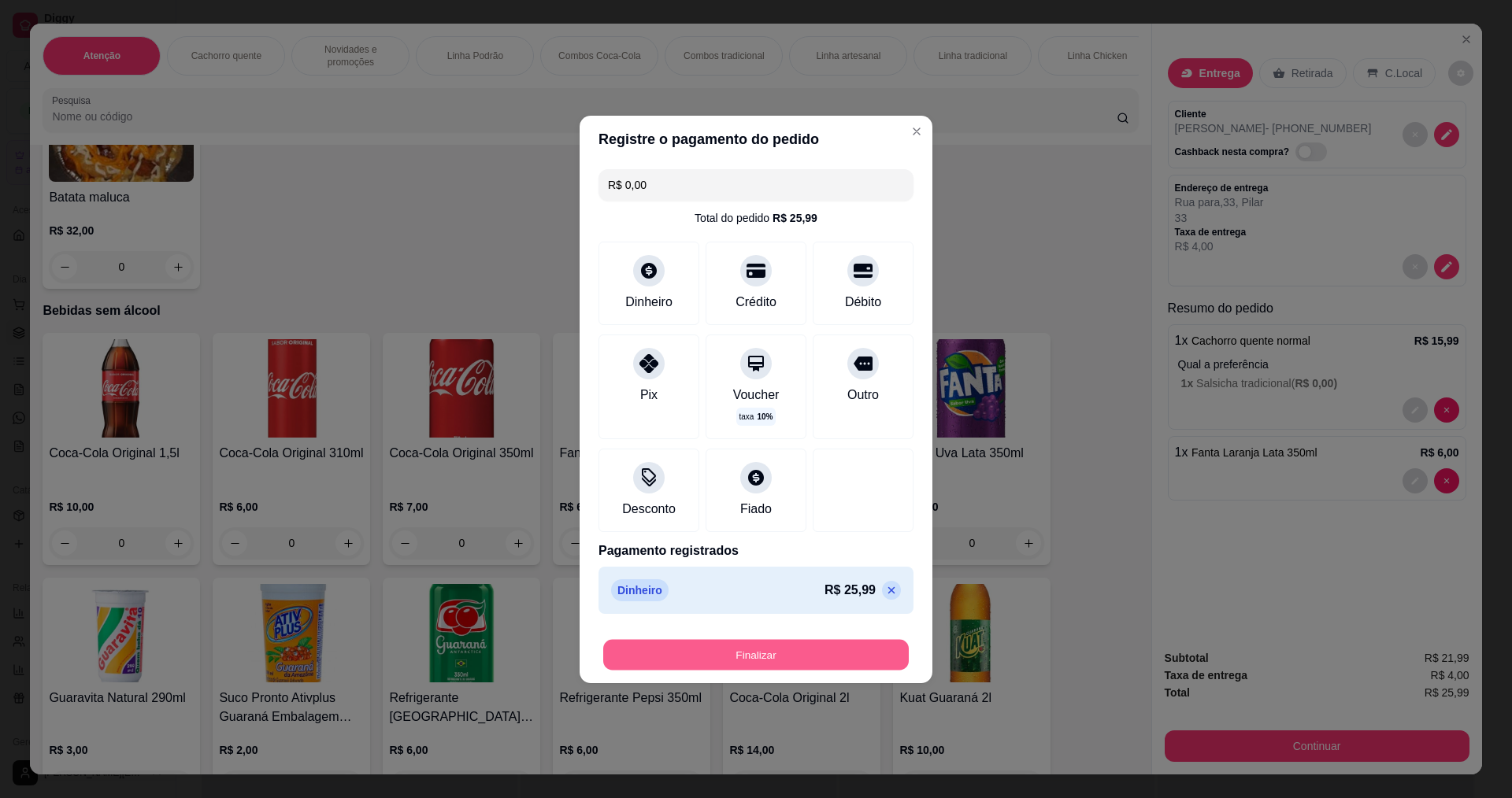
click at [796, 658] on button "Finalizar" at bounding box center [756, 655] width 306 height 31
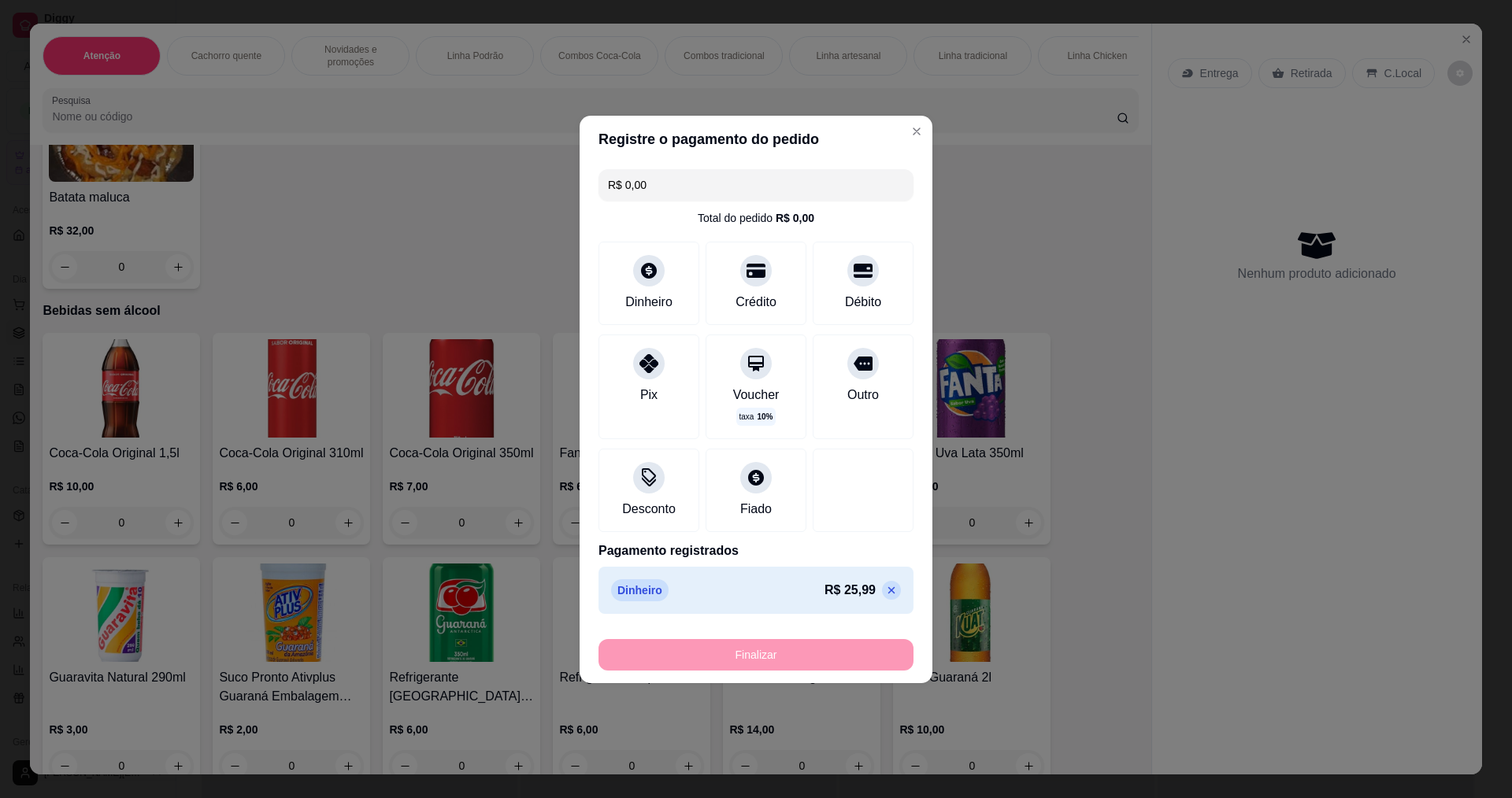
type input "0"
type input "-R$ 25,99"
